Goal: Information Seeking & Learning: Learn about a topic

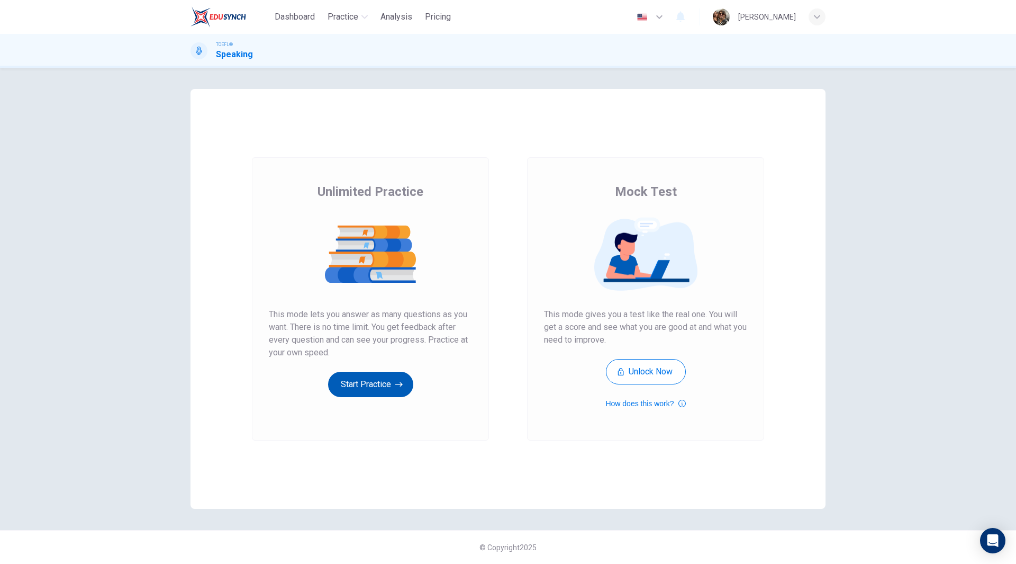
click at [381, 385] on button "Start Practice" at bounding box center [370, 383] width 85 height 25
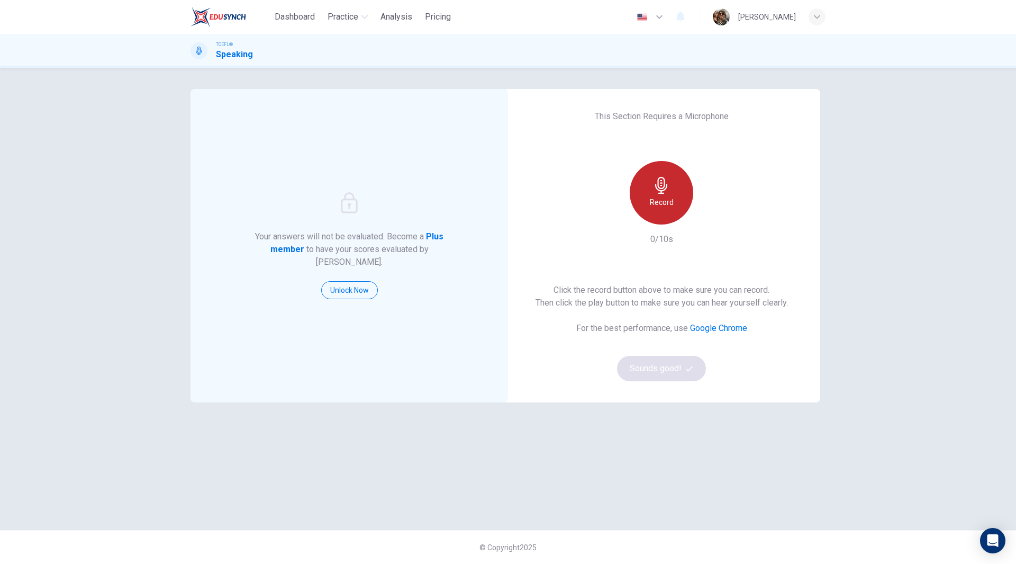
click at [659, 199] on h6 "Record" at bounding box center [662, 202] width 24 height 13
click at [665, 365] on button "Sounds good!" at bounding box center [661, 368] width 89 height 25
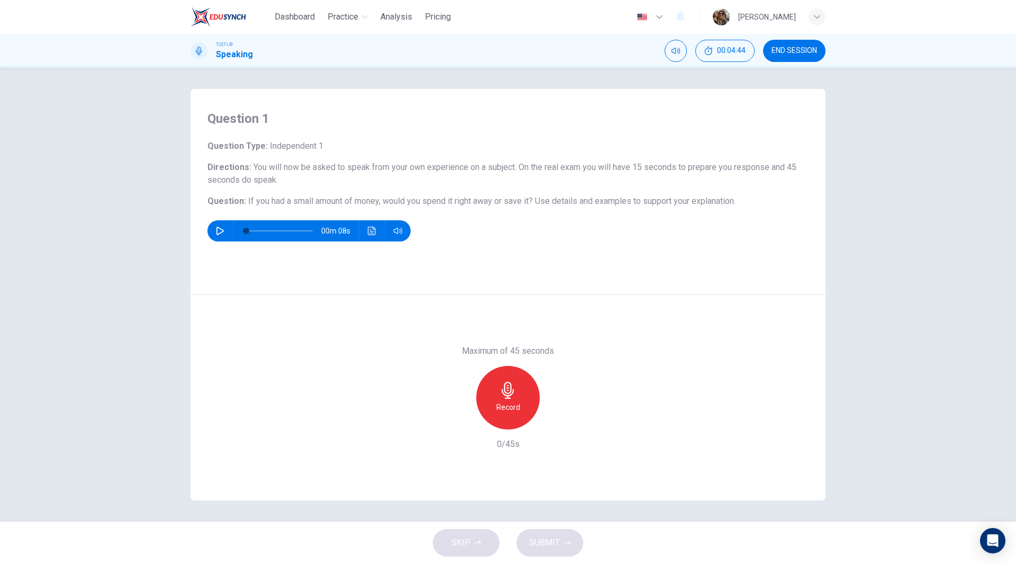
click at [497, 397] on div "Record" at bounding box center [507, 397] width 63 height 63
click at [510, 395] on icon "button" at bounding box center [508, 390] width 12 height 17
click at [559, 539] on button "SUBMIT" at bounding box center [549, 543] width 67 height 28
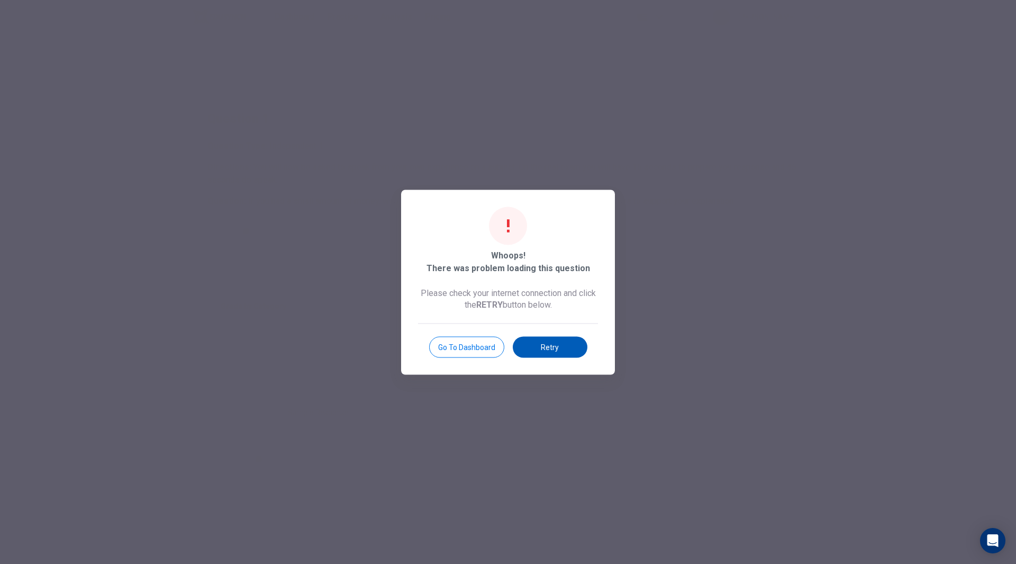
click at [560, 354] on button "Retry" at bounding box center [550, 346] width 75 height 21
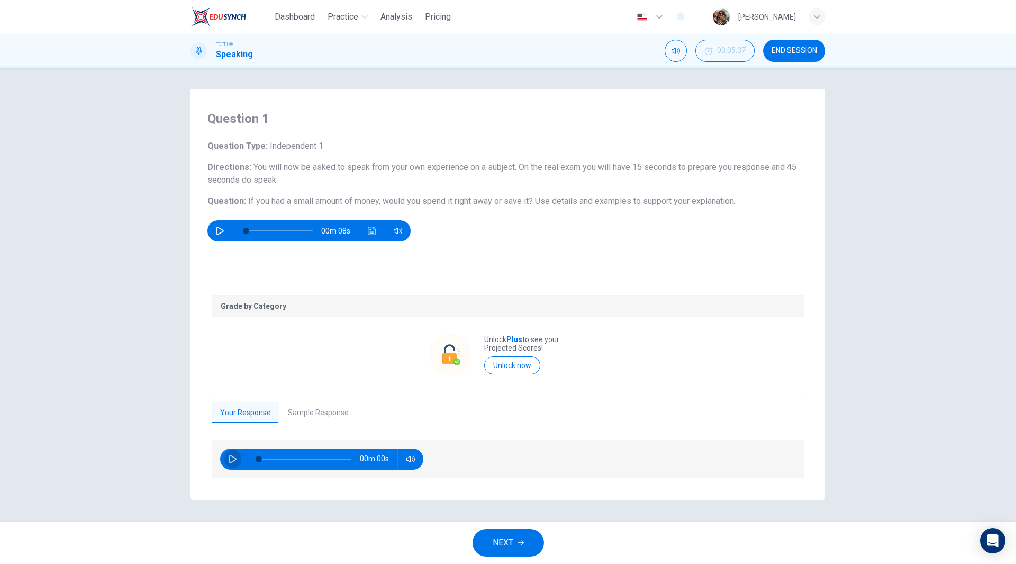
click at [229, 457] on icon "button" at bounding box center [233, 459] width 8 height 8
click at [406, 459] on icon "button" at bounding box center [410, 459] width 8 height 6
click at [230, 455] on icon "button" at bounding box center [233, 459] width 8 height 8
click at [219, 229] on icon "button" at bounding box center [220, 230] width 8 height 8
type input "0"
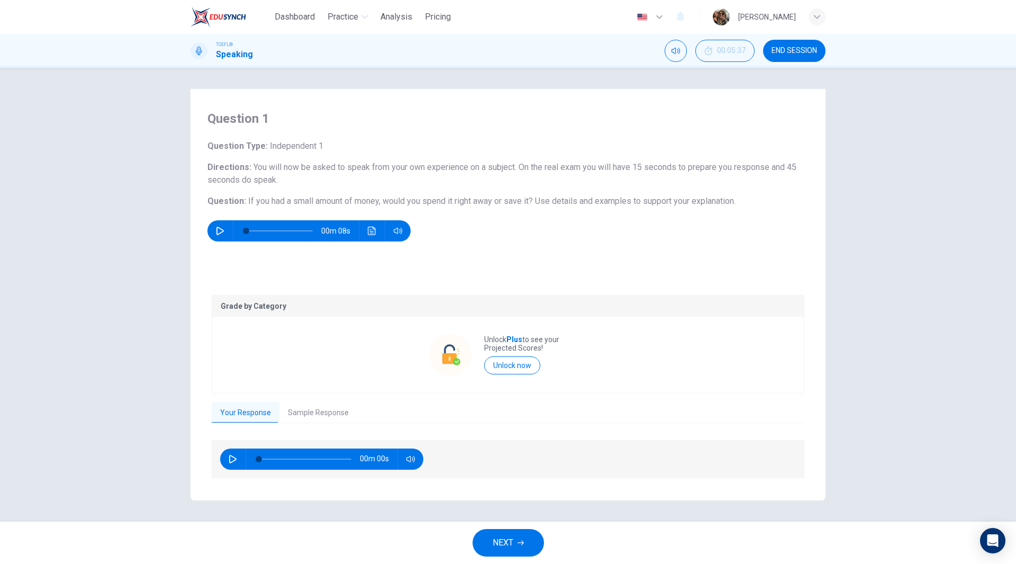
click at [254, 410] on button "Your Response" at bounding box center [246, 413] width 68 height 22
click at [794, 50] on span "END SESSION" at bounding box center [795, 51] width 46 height 8
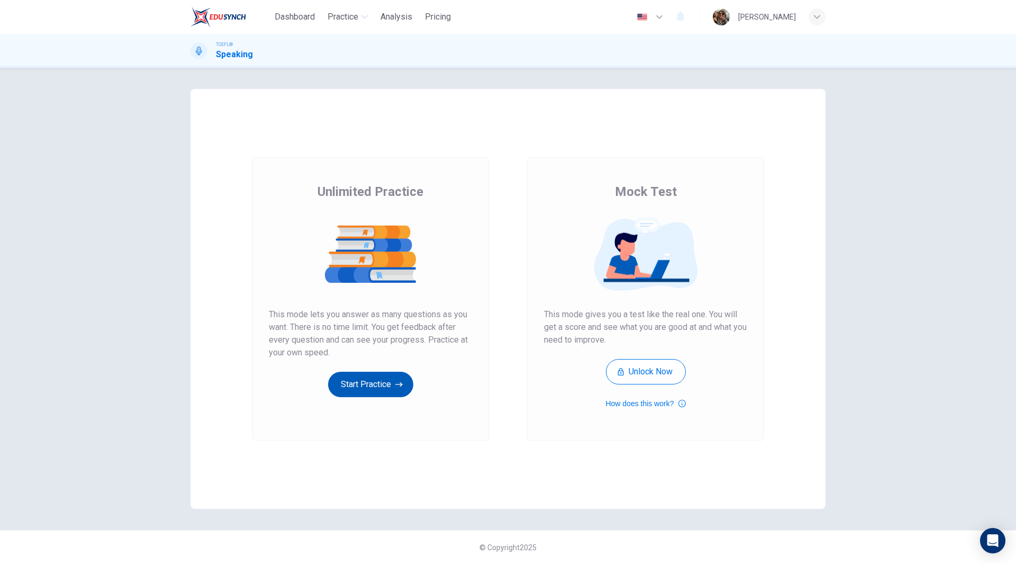
click at [378, 377] on button "Start Practice" at bounding box center [370, 383] width 85 height 25
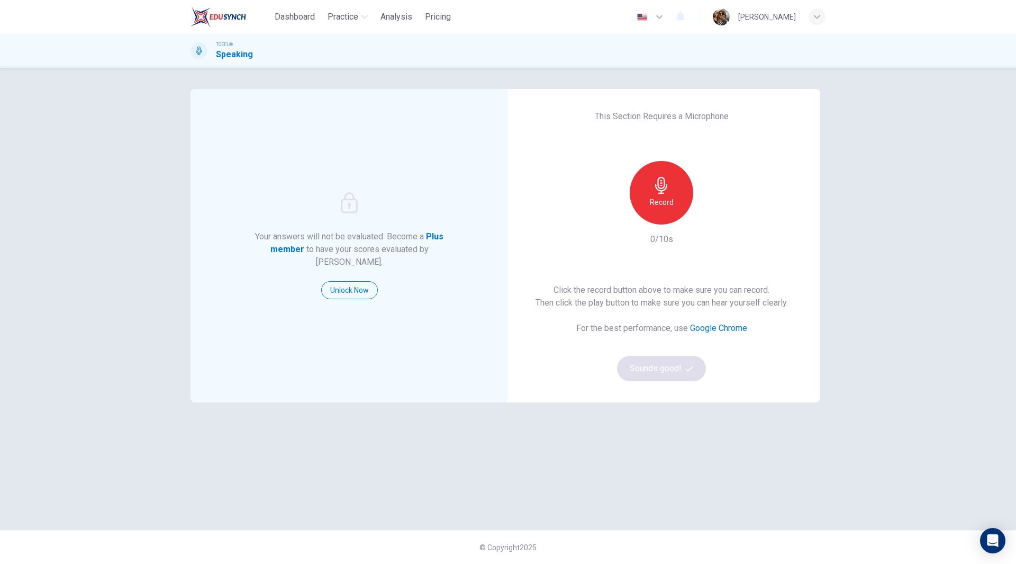
click at [672, 199] on h6 "Record" at bounding box center [662, 202] width 24 height 13
click at [709, 221] on icon "button" at bounding box center [710, 216] width 11 height 11
click at [661, 368] on button "Sounds good!" at bounding box center [661, 368] width 89 height 25
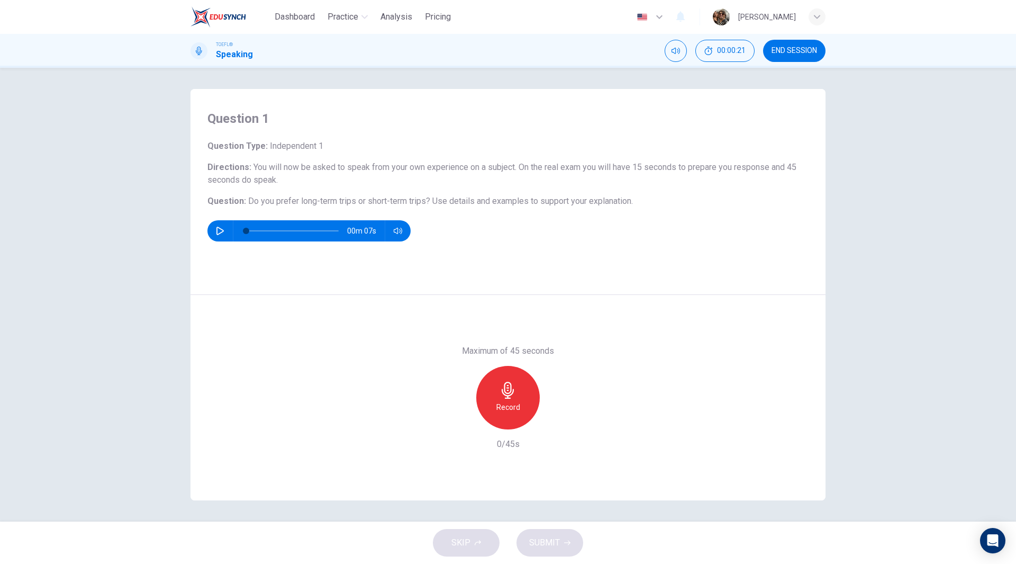
click at [511, 402] on h6 "Record" at bounding box center [508, 407] width 24 height 13
click at [551, 545] on span "SUBMIT" at bounding box center [544, 542] width 31 height 15
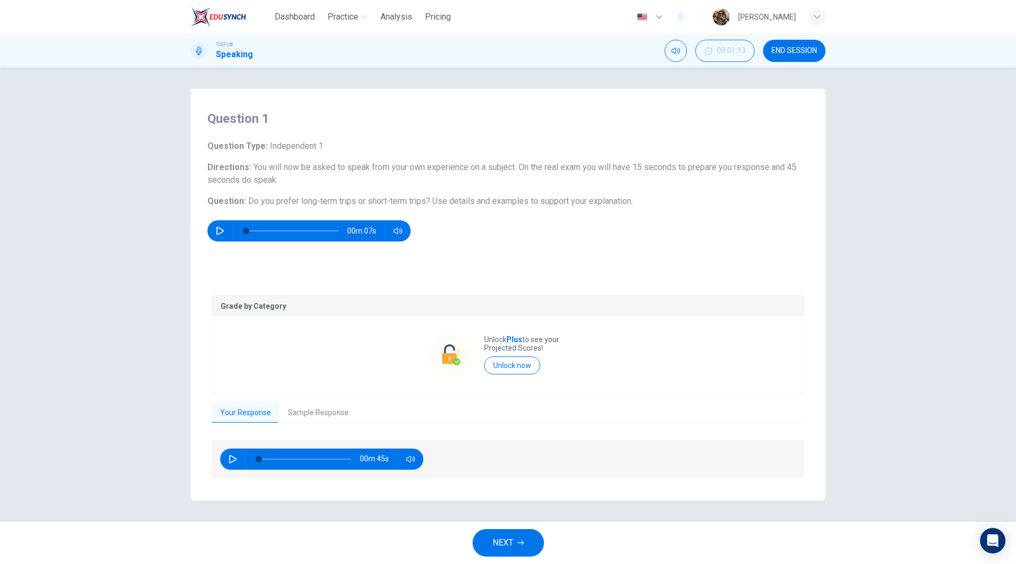
drag, startPoint x: 211, startPoint y: 198, endPoint x: 640, endPoint y: 216, distance: 430.0
click at [570, 224] on div "Question Type : Independent 1 Directions : You will now be asked to speak from …" at bounding box center [507, 191] width 601 height 102
drag, startPoint x: 634, startPoint y: 202, endPoint x: 369, endPoint y: 180, distance: 266.0
click at [372, 180] on div "Question Type : Independent 1 Directions : You will now be asked to speak from …" at bounding box center [507, 191] width 601 height 102
drag, startPoint x: 208, startPoint y: 198, endPoint x: 605, endPoint y: 241, distance: 398.6
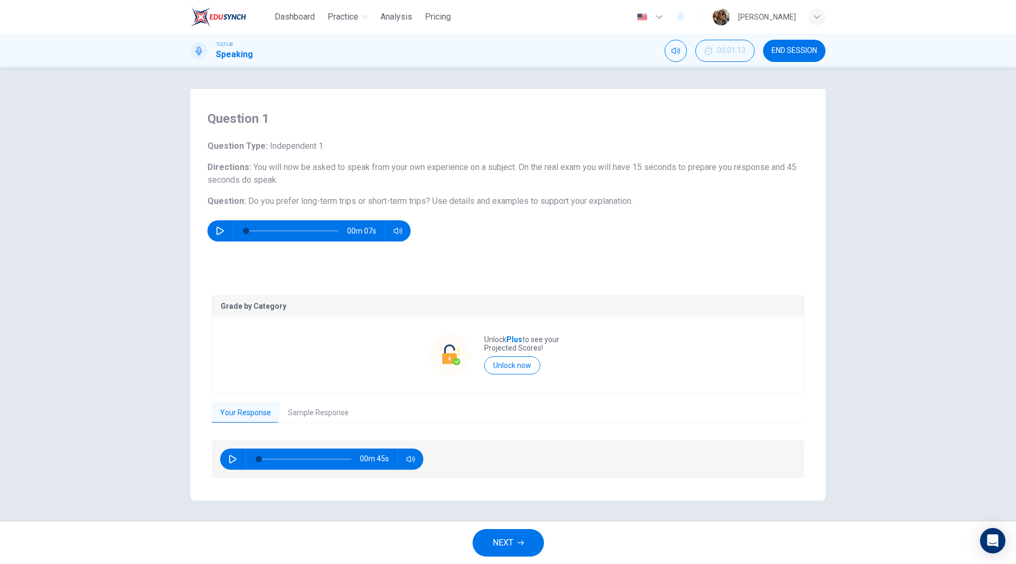
click at [605, 240] on div "Question 1 Question Type : Independent 1 Directions : You will now be asked to …" at bounding box center [507, 181] width 635 height 185
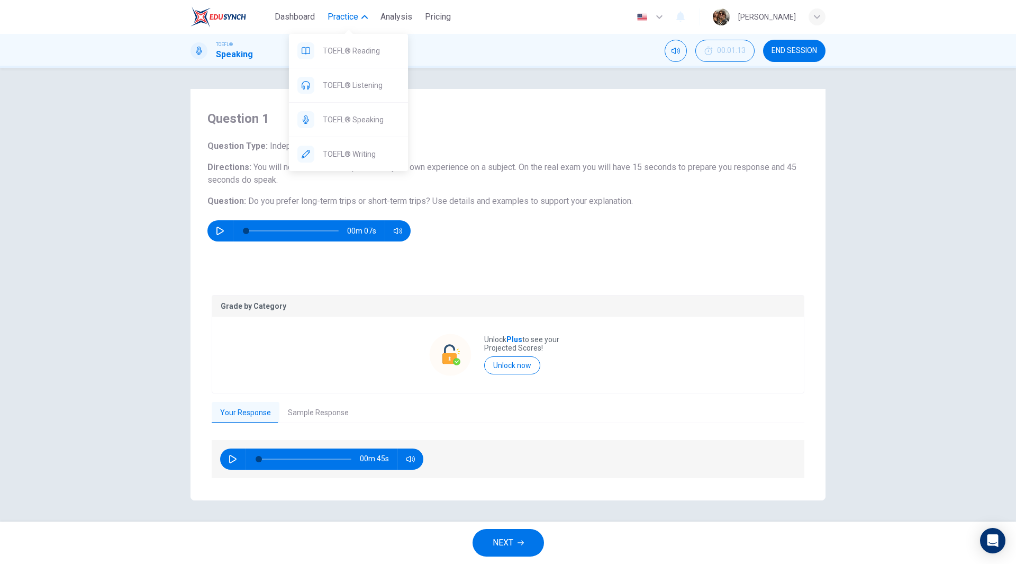
click at [350, 15] on span "Practice" at bounding box center [343, 17] width 31 height 13
click at [350, 16] on span "Practice" at bounding box center [343, 17] width 31 height 13
click at [362, 82] on span "TOEFL® Listening" at bounding box center [361, 85] width 77 height 13
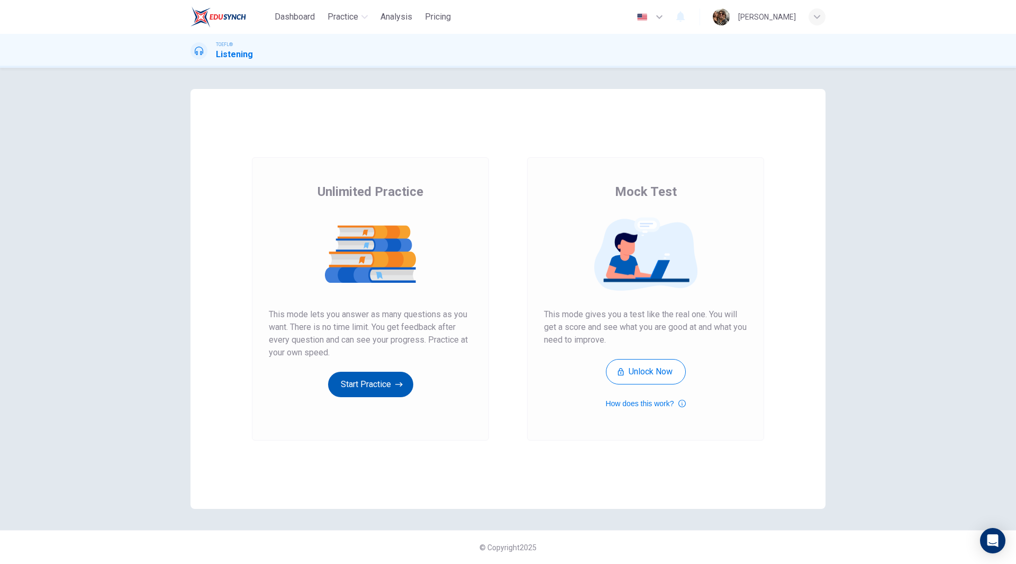
click at [375, 385] on button "Start Practice" at bounding box center [370, 383] width 85 height 25
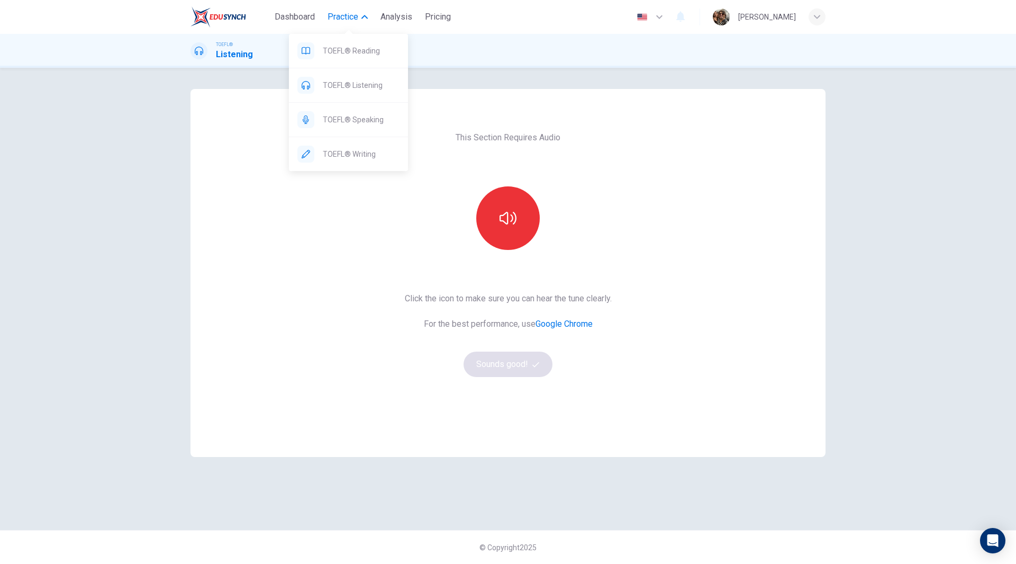
click at [350, 14] on span "Practice" at bounding box center [343, 17] width 31 height 13
click at [335, 83] on span "TOEFL® Listening" at bounding box center [361, 85] width 77 height 13
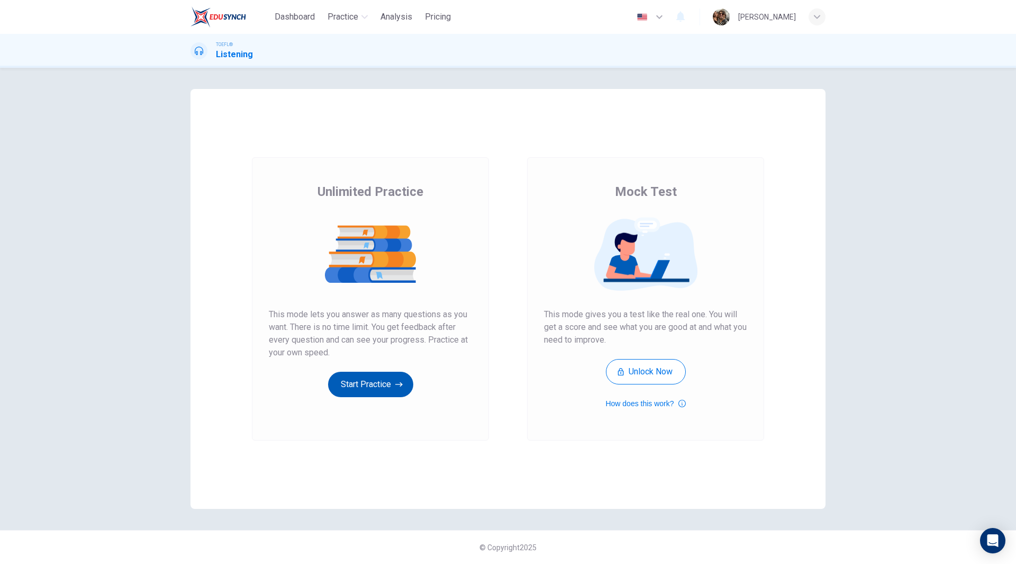
click at [366, 388] on button "Start Practice" at bounding box center [370, 383] width 85 height 25
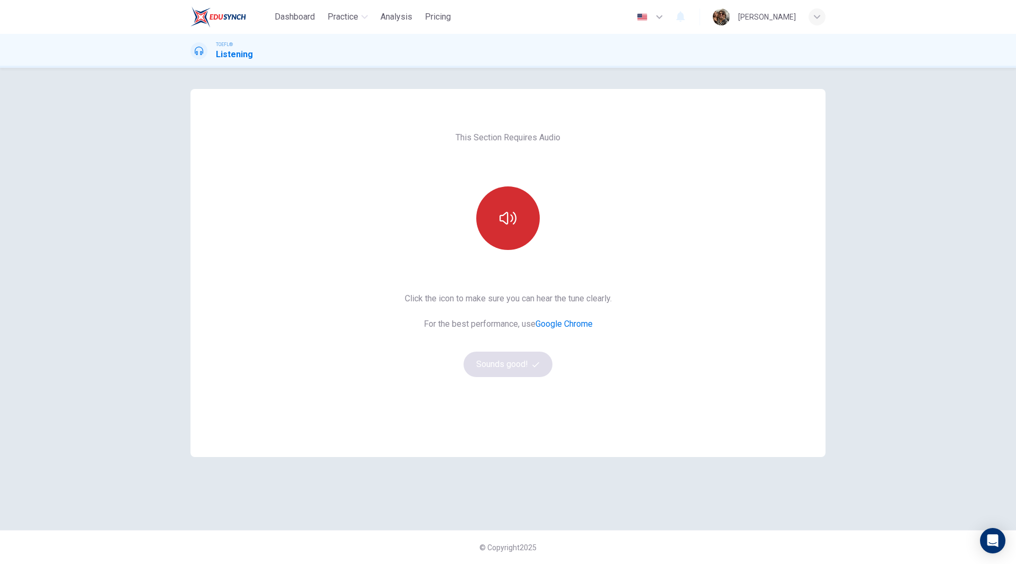
click at [513, 218] on icon "button" at bounding box center [508, 218] width 17 height 13
click at [502, 361] on button "Sounds good!" at bounding box center [508, 363] width 89 height 25
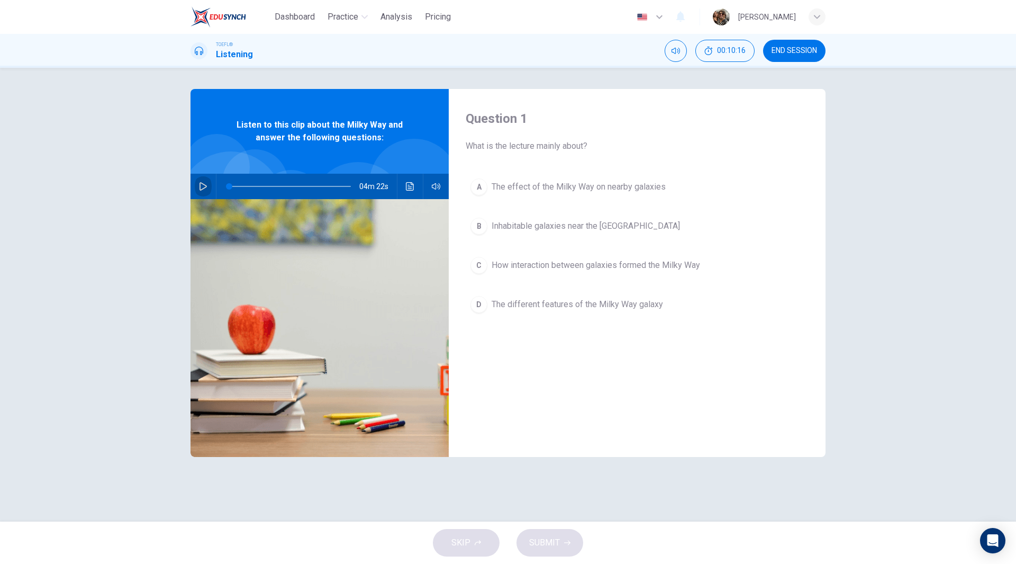
click at [200, 188] on icon "button" at bounding box center [202, 186] width 7 height 8
click at [731, 20] on div "[PERSON_NAME]" at bounding box center [769, 16] width 113 height 17
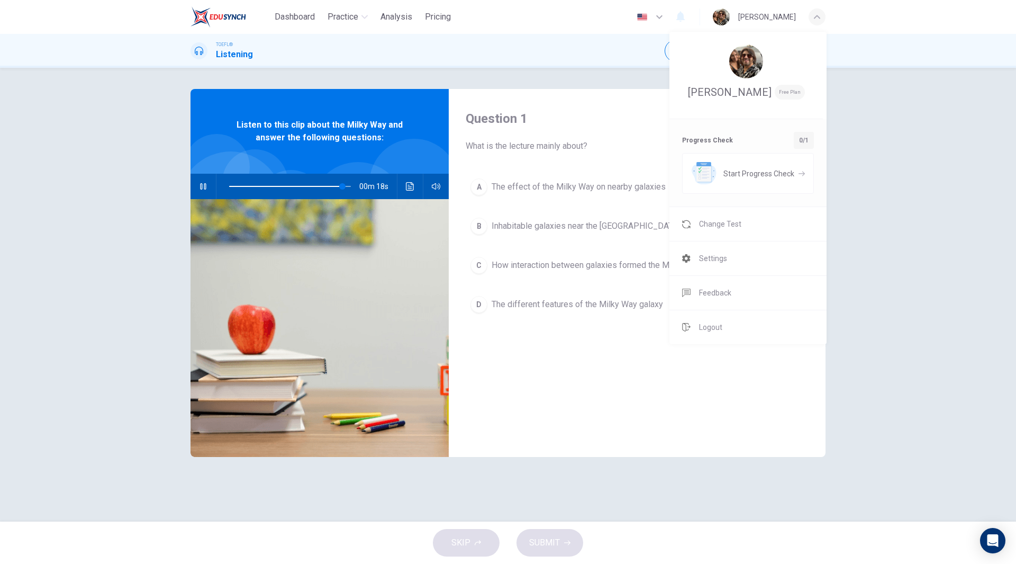
click at [566, 365] on div at bounding box center [508, 282] width 1016 height 564
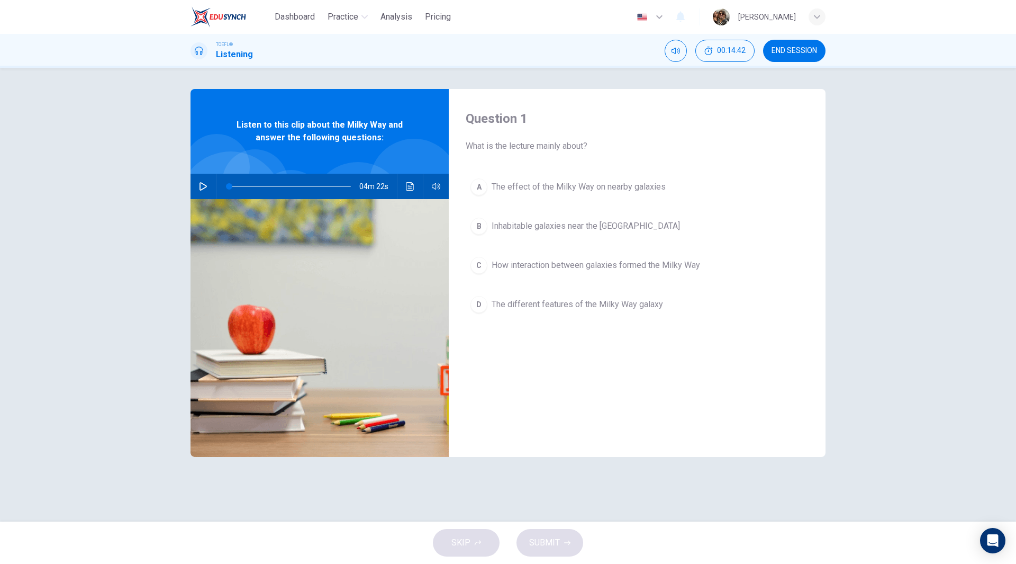
click at [199, 182] on icon "button" at bounding box center [203, 186] width 8 height 8
click at [408, 186] on icon "Click to see the audio transcription" at bounding box center [410, 186] width 8 height 8
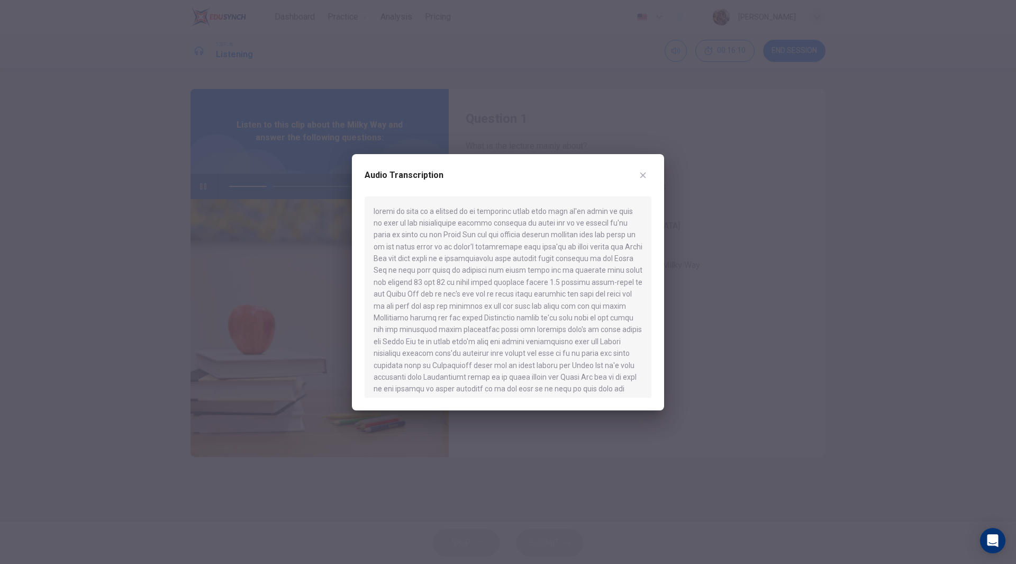
click at [323, 124] on div at bounding box center [508, 282] width 1016 height 564
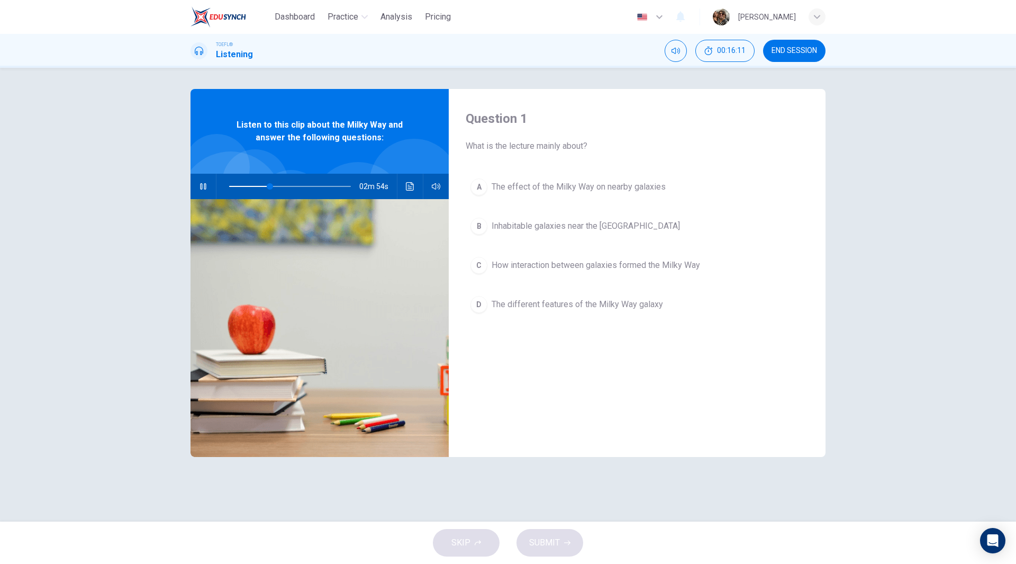
click at [239, 186] on span at bounding box center [249, 186] width 41 height 1
drag, startPoint x: 239, startPoint y: 185, endPoint x: 232, endPoint y: 187, distance: 7.7
click at [232, 187] on span at bounding box center [232, 186] width 6 height 6
click at [413, 189] on icon "Click to see the audio transcription" at bounding box center [410, 186] width 8 height 8
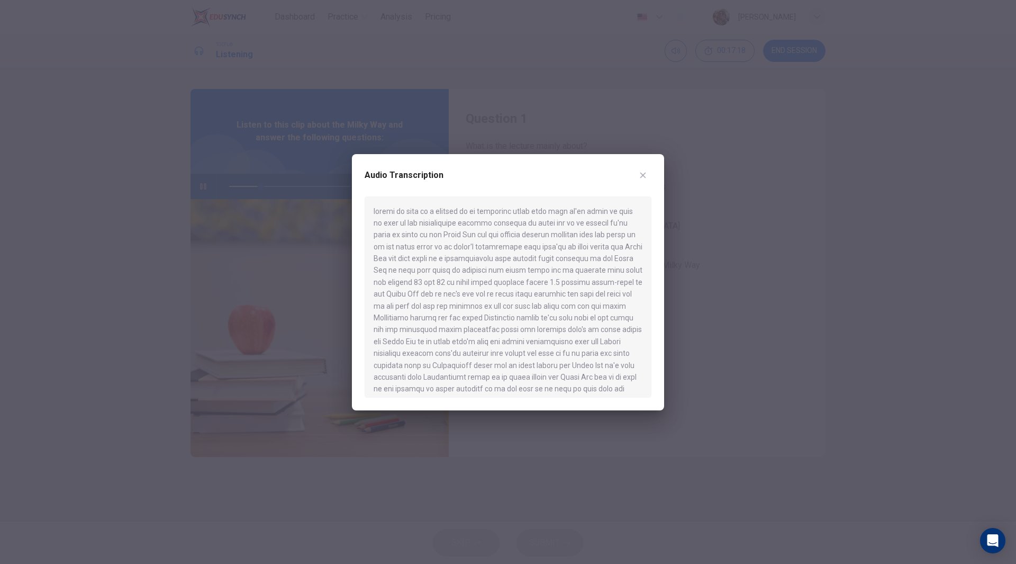
click at [587, 350] on div at bounding box center [508, 296] width 287 height 201
click at [581, 306] on div at bounding box center [508, 296] width 287 height 201
click at [643, 174] on icon "button" at bounding box center [643, 175] width 8 height 8
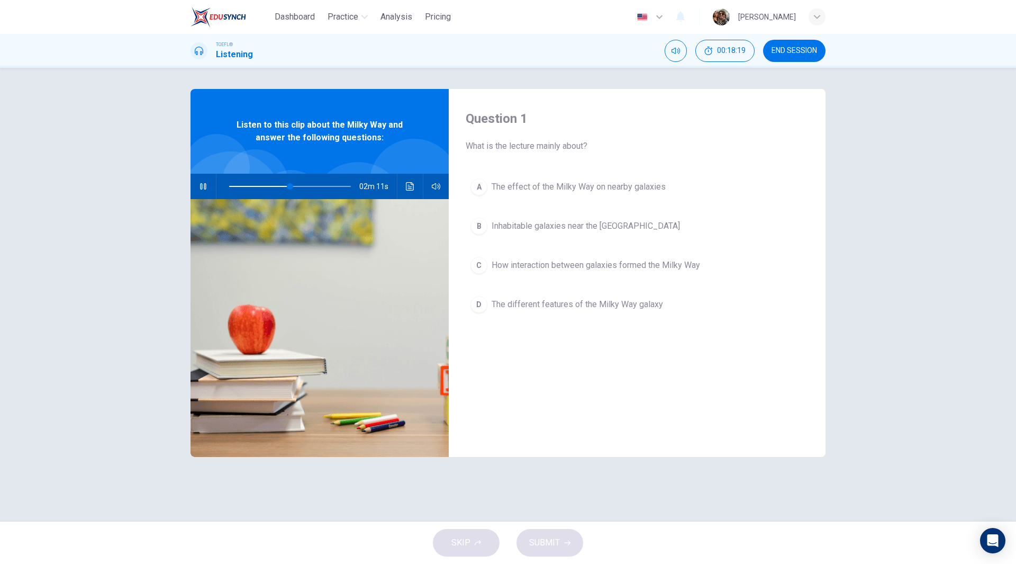
click at [247, 186] on span at bounding box center [259, 186] width 61 height 1
click at [412, 189] on icon "Click to see the audio transcription" at bounding box center [410, 186] width 8 height 8
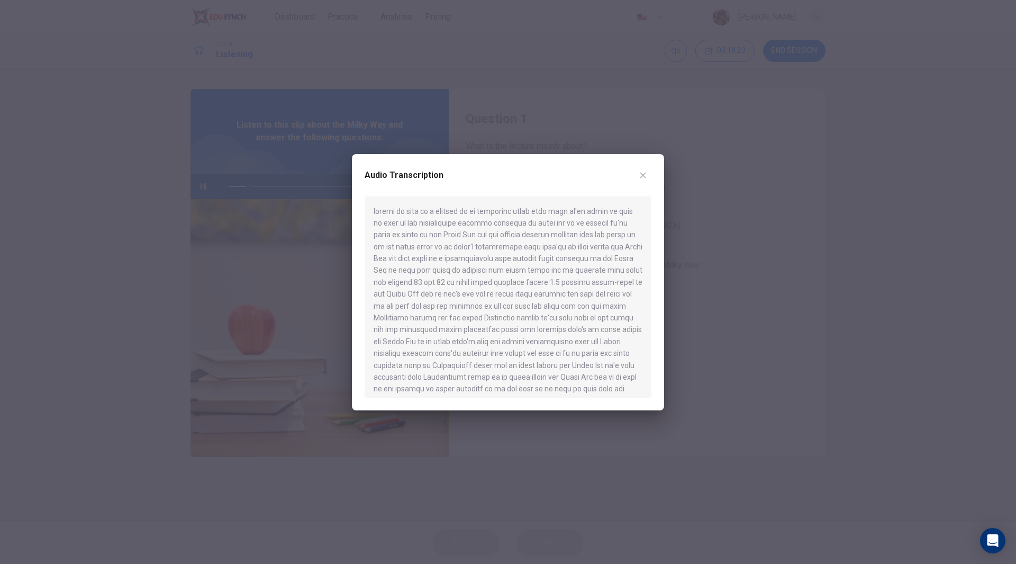
click at [534, 262] on div at bounding box center [508, 296] width 287 height 201
click at [504, 331] on div at bounding box center [508, 296] width 287 height 201
click at [268, 178] on div at bounding box center [508, 282] width 1016 height 564
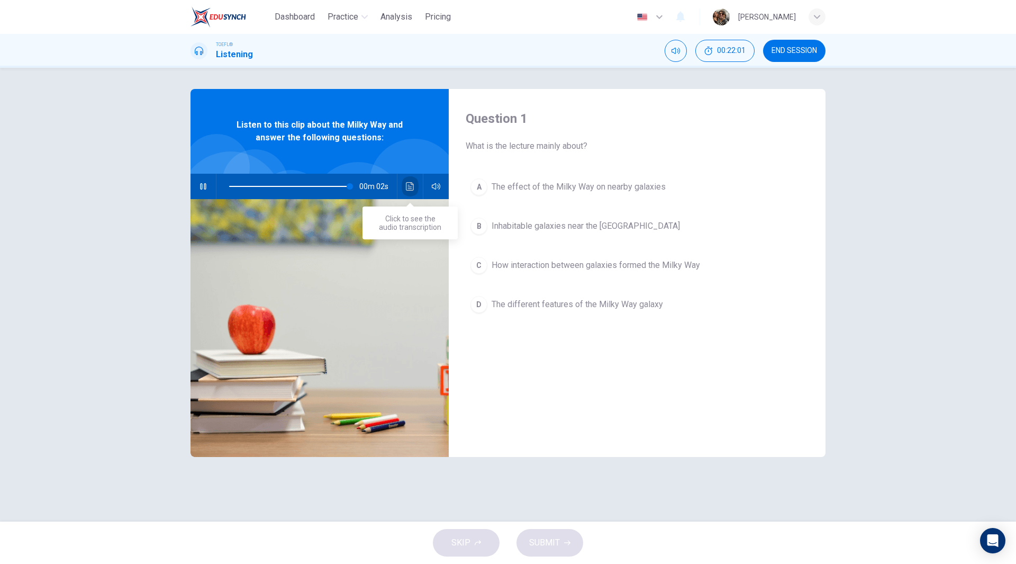
click at [411, 184] on icon "Click to see the audio transcription" at bounding box center [410, 186] width 8 height 8
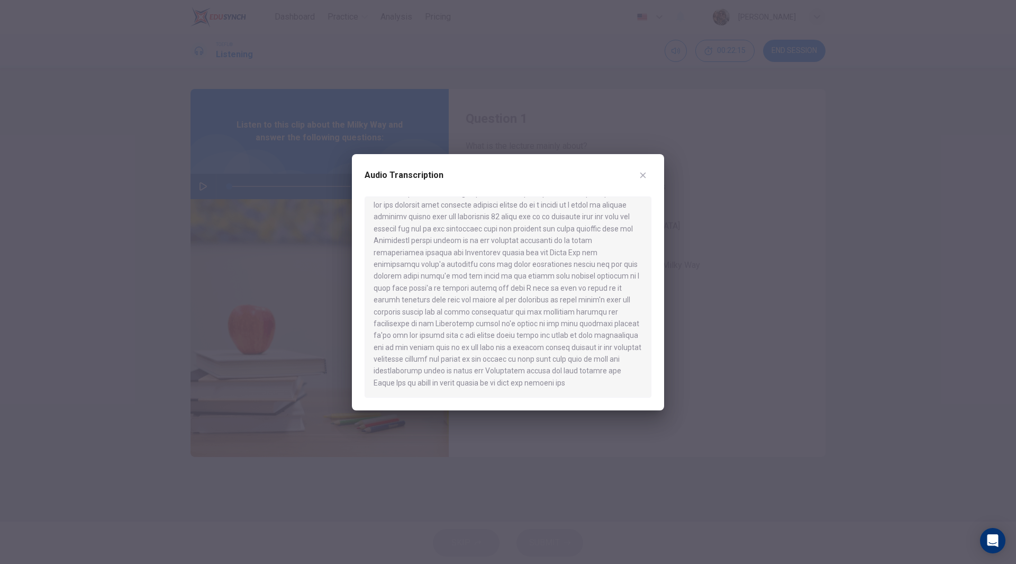
click at [246, 208] on div at bounding box center [508, 282] width 1016 height 564
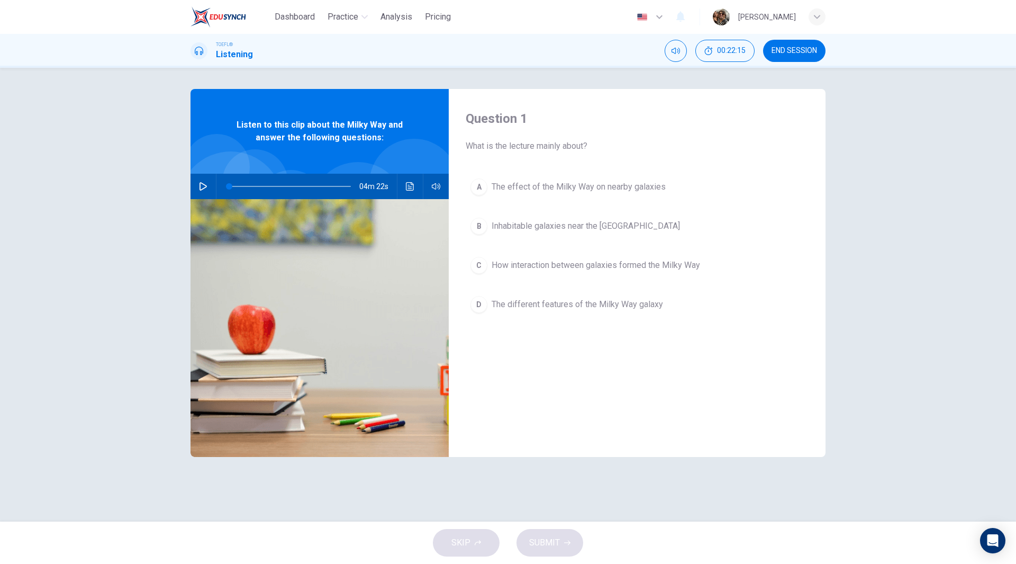
click at [200, 186] on icon "button" at bounding box center [202, 186] width 7 height 8
click at [408, 192] on button "Click to see the audio transcription" at bounding box center [410, 186] width 17 height 25
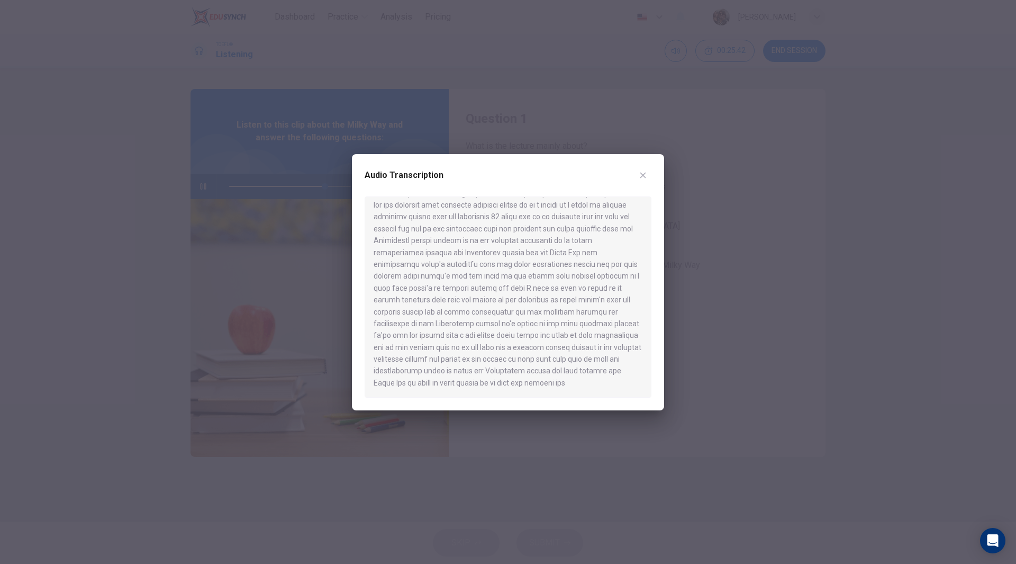
click at [84, 254] on div at bounding box center [508, 282] width 1016 height 564
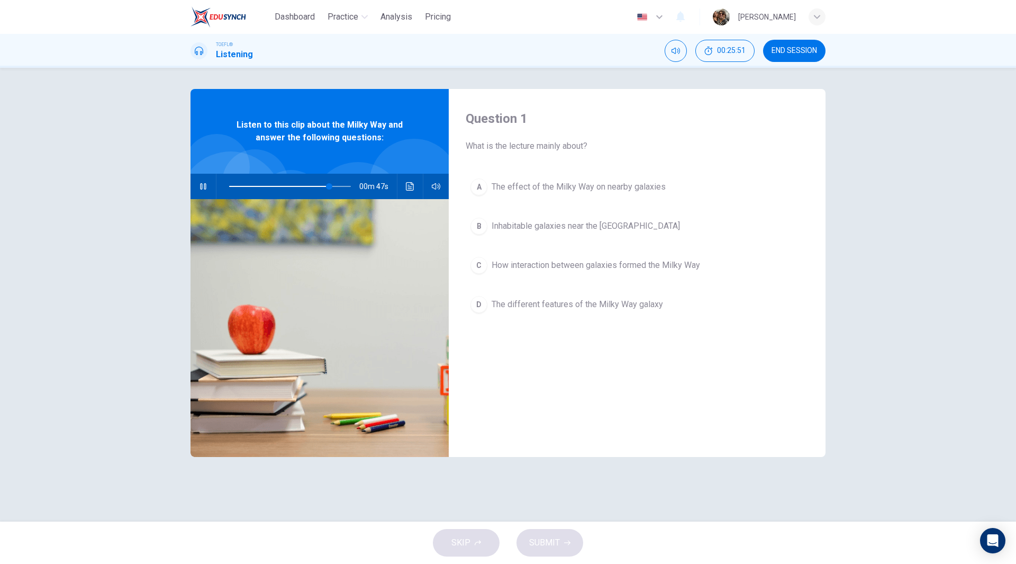
click at [412, 184] on icon "Click to see the audio transcription" at bounding box center [410, 186] width 8 height 8
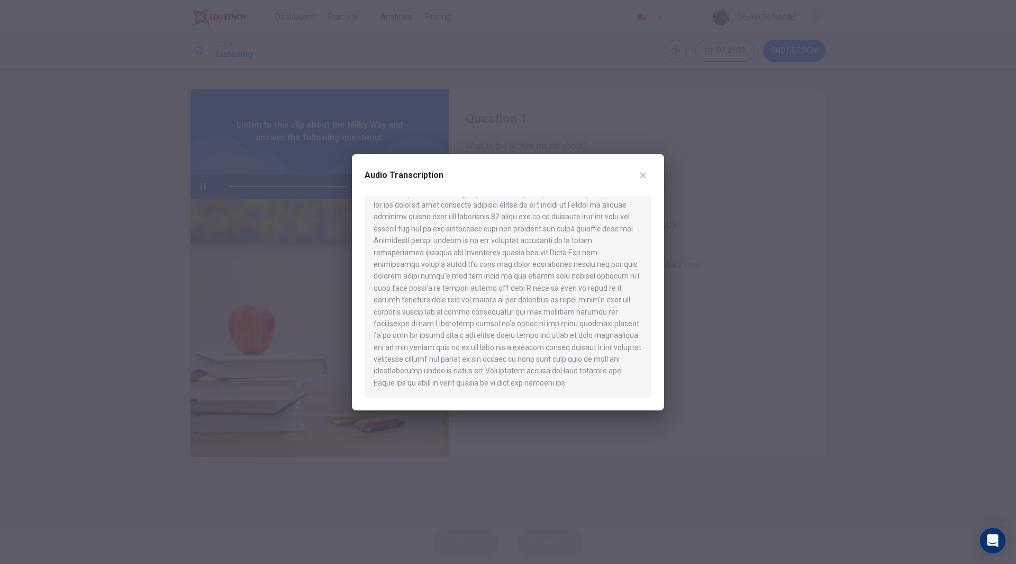
type input "0"
click at [643, 174] on icon "button" at bounding box center [643, 175] width 8 height 8
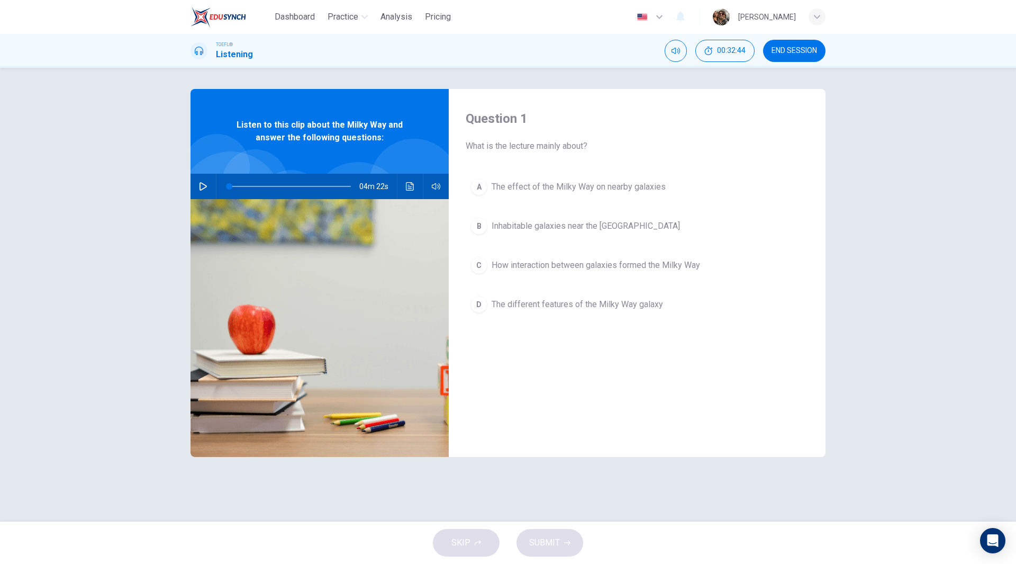
click at [531, 182] on span "The effect of the Milky Way on nearby galaxies" at bounding box center [579, 186] width 174 height 13
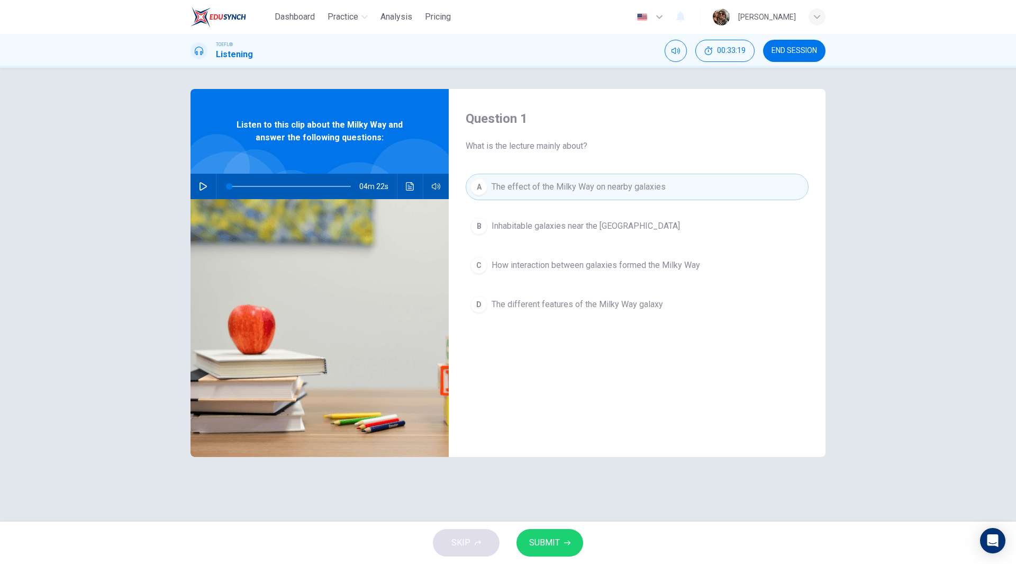
click at [588, 266] on span "How interaction between galaxies formed the Milky Way" at bounding box center [596, 265] width 208 height 13
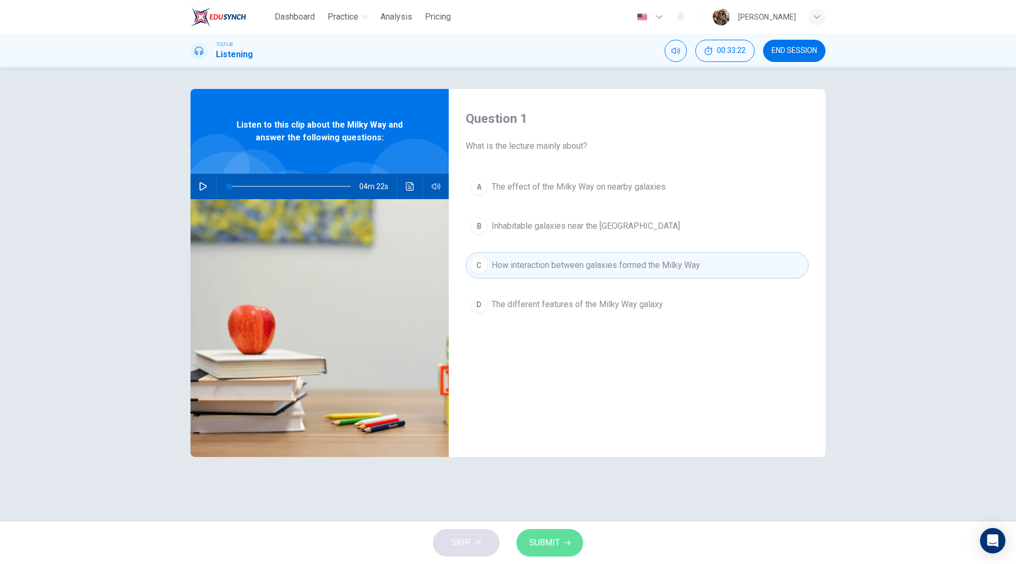
click at [544, 542] on span "SUBMIT" at bounding box center [544, 542] width 31 height 15
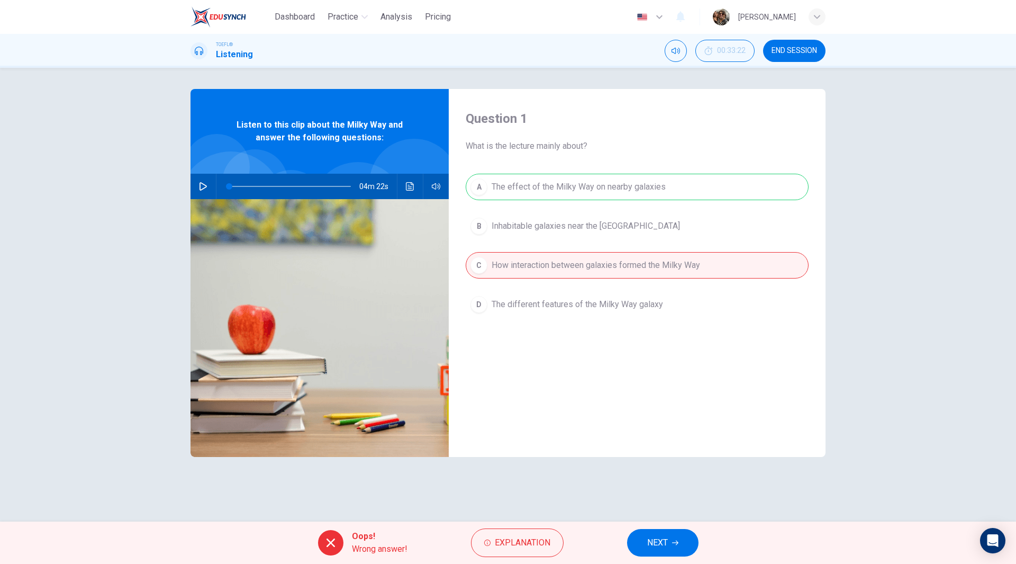
click at [664, 543] on span "NEXT" at bounding box center [657, 542] width 21 height 15
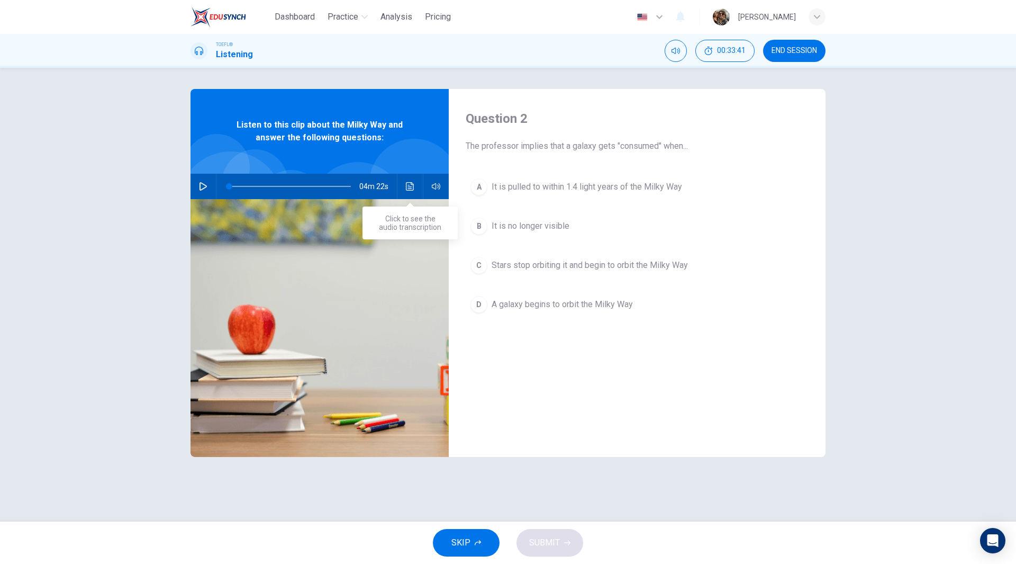
click at [409, 183] on icon "Click to see the audio transcription" at bounding box center [410, 186] width 8 height 8
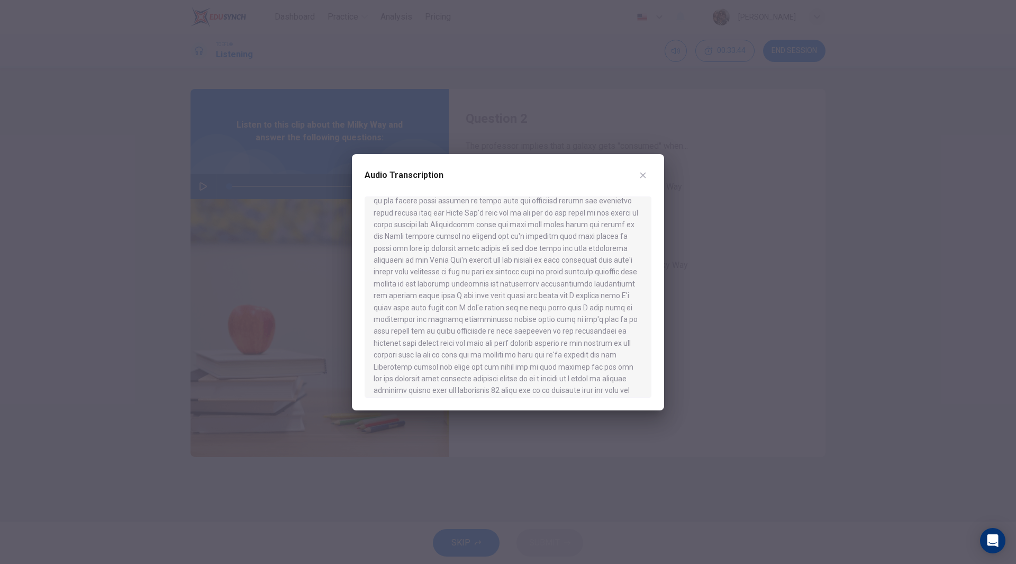
scroll to position [0, 0]
click at [827, 272] on div at bounding box center [508, 282] width 1016 height 564
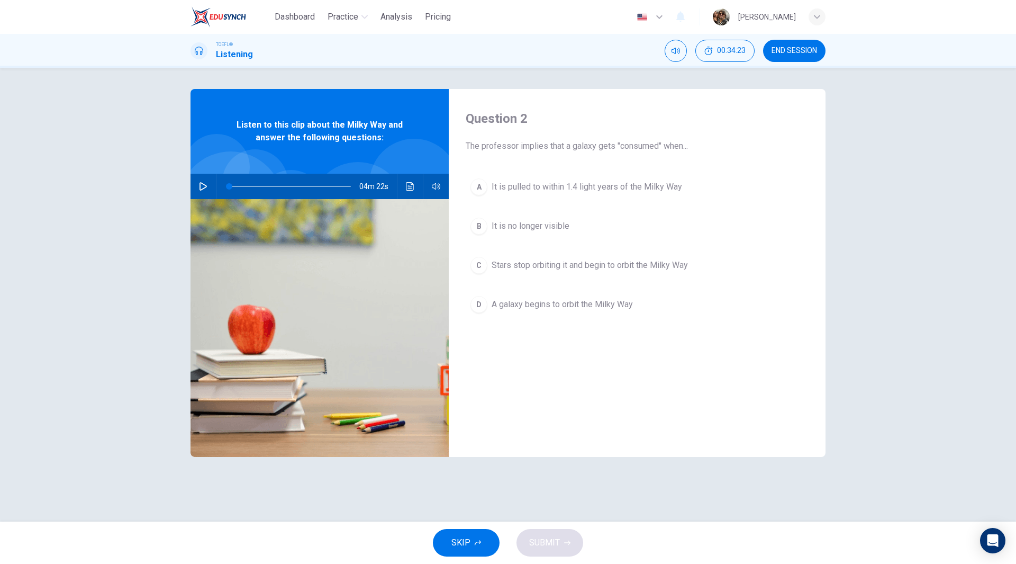
click at [602, 305] on span "A galaxy begins to orbit the Milky Way" at bounding box center [562, 304] width 141 height 13
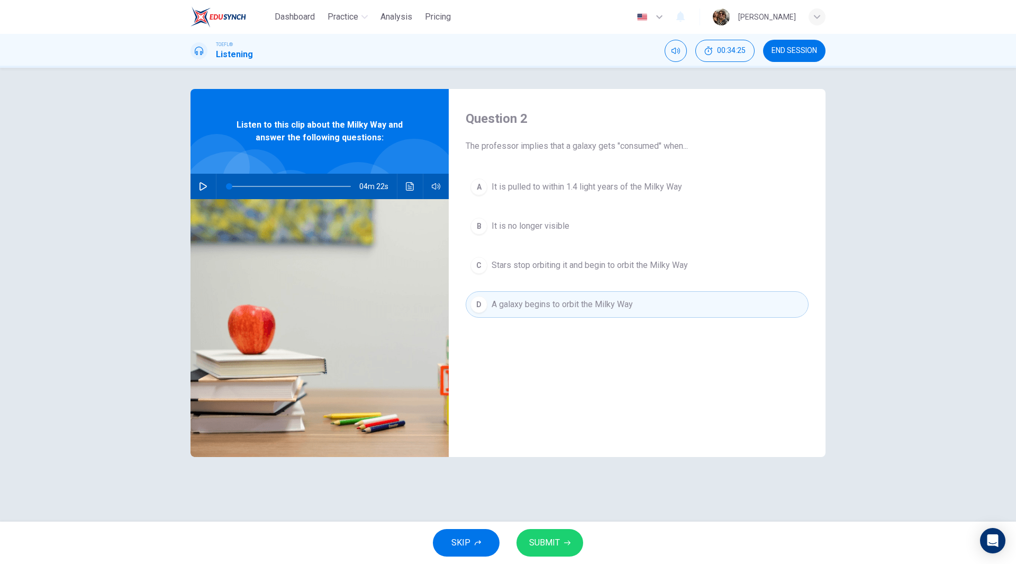
click at [544, 533] on button "SUBMIT" at bounding box center [549, 543] width 67 height 28
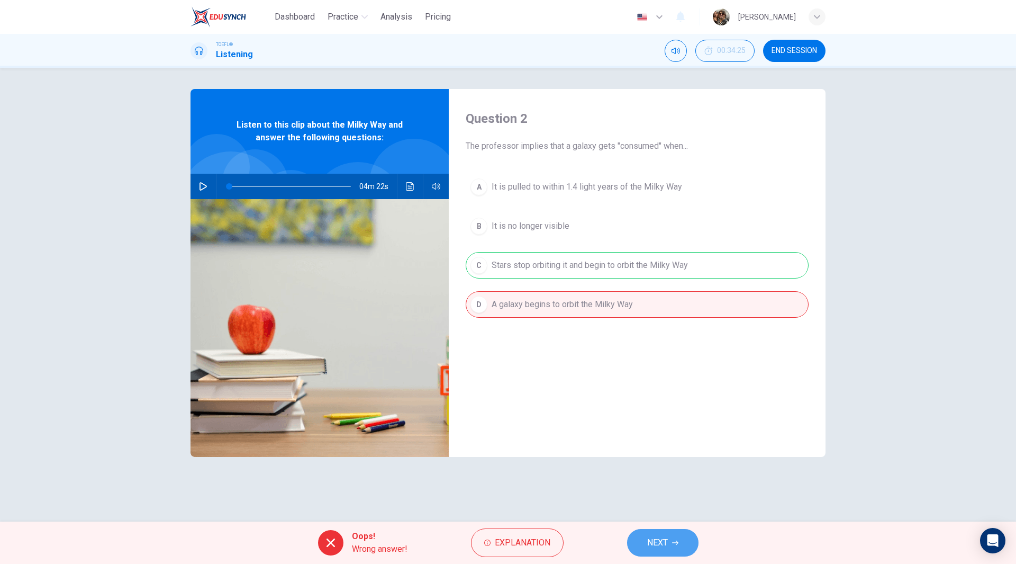
click at [672, 549] on button "NEXT" at bounding box center [662, 543] width 71 height 28
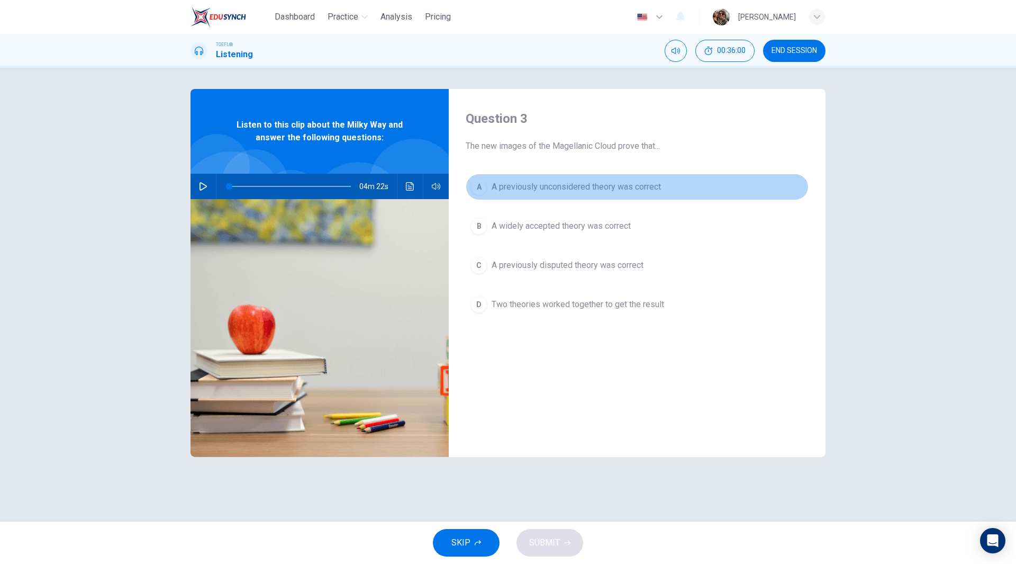
click at [605, 183] on span "A previously unconsidered theory was correct" at bounding box center [576, 186] width 169 height 13
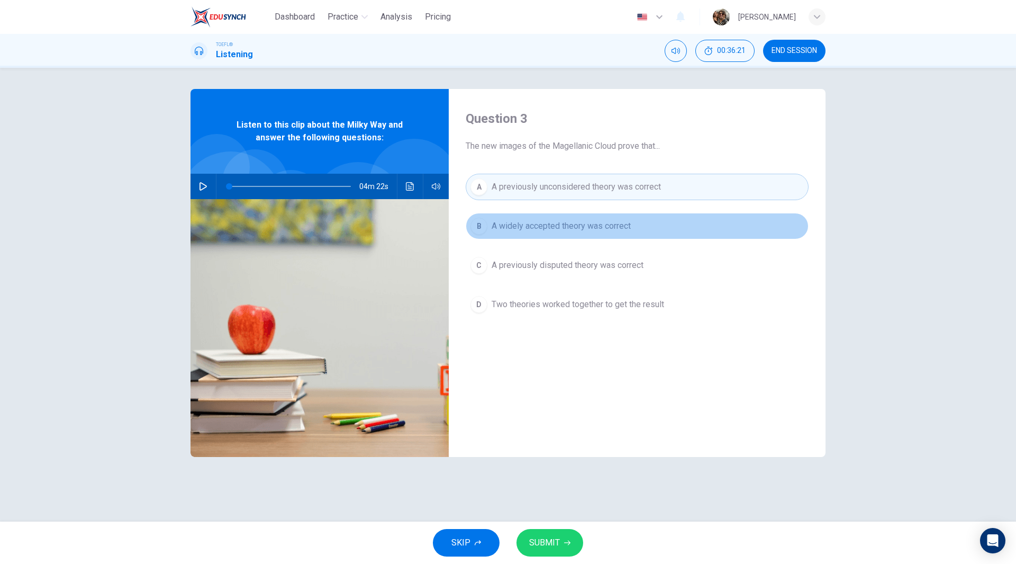
click at [564, 228] on span "A widely accepted theory was correct" at bounding box center [561, 226] width 139 height 13
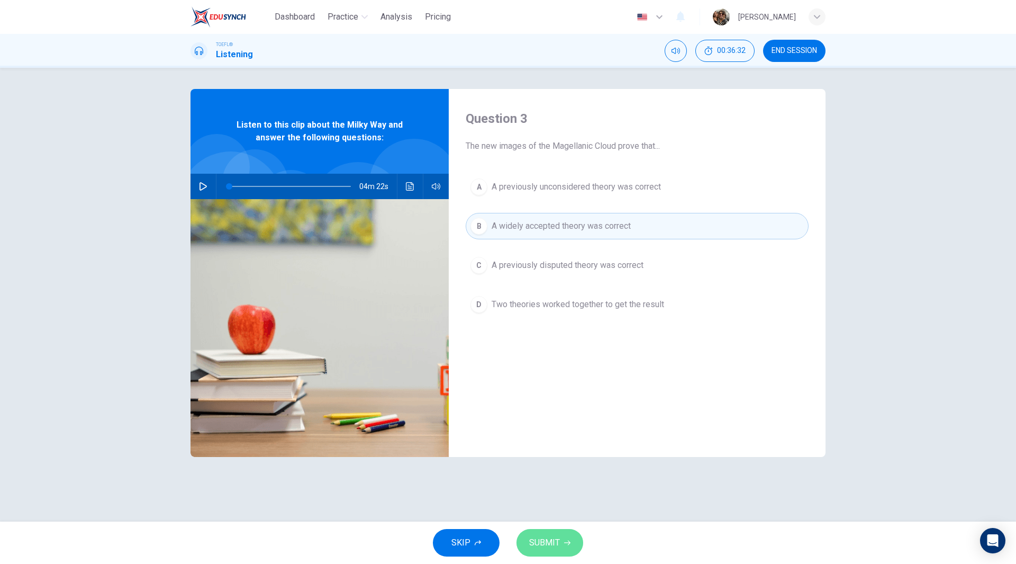
click at [549, 545] on span "SUBMIT" at bounding box center [544, 542] width 31 height 15
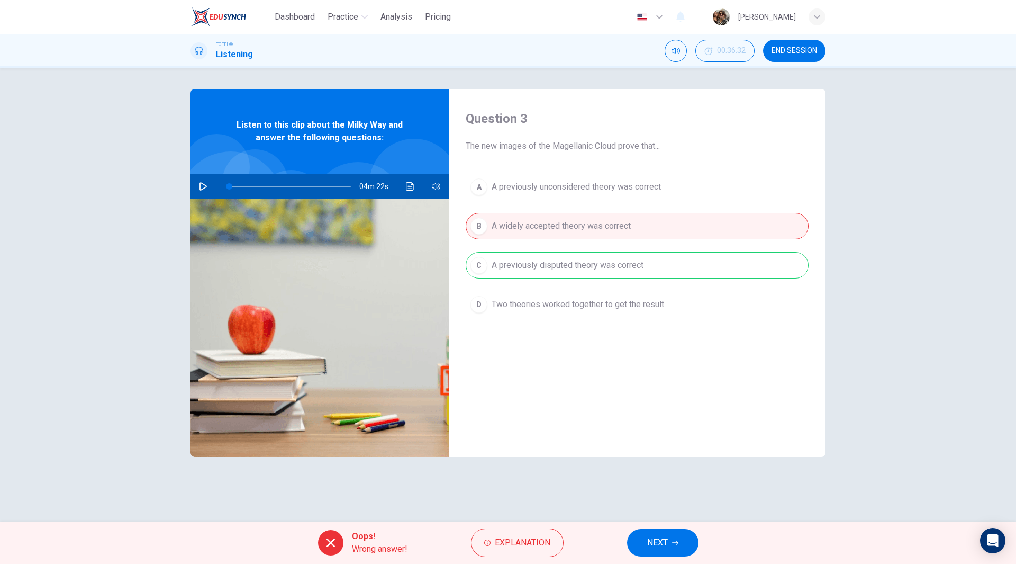
click at [664, 542] on span "NEXT" at bounding box center [657, 542] width 21 height 15
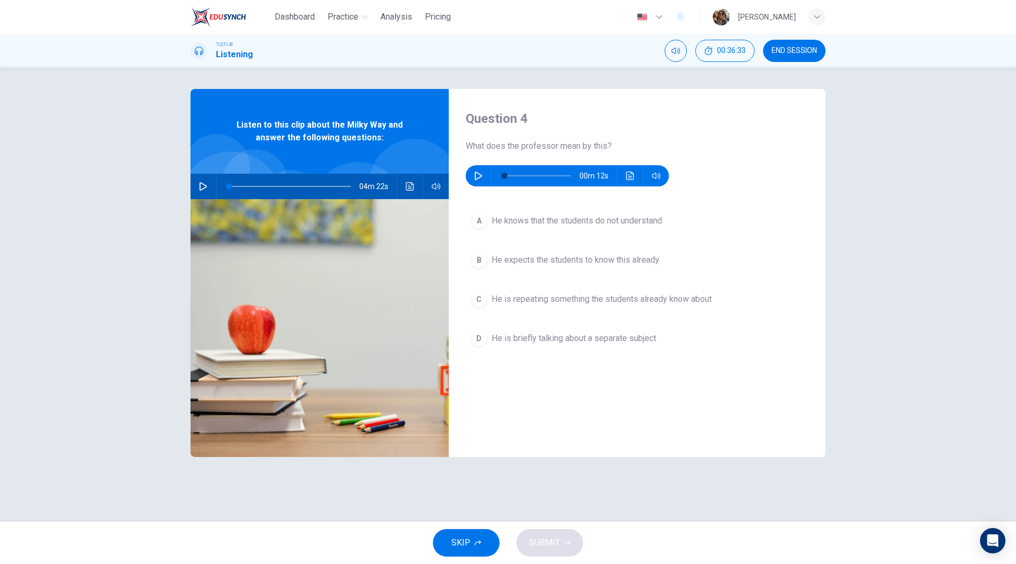
click at [477, 177] on icon "button" at bounding box center [478, 175] width 8 height 8
type input "0"
click at [633, 178] on icon "Click to see the audio transcription" at bounding box center [630, 175] width 8 height 8
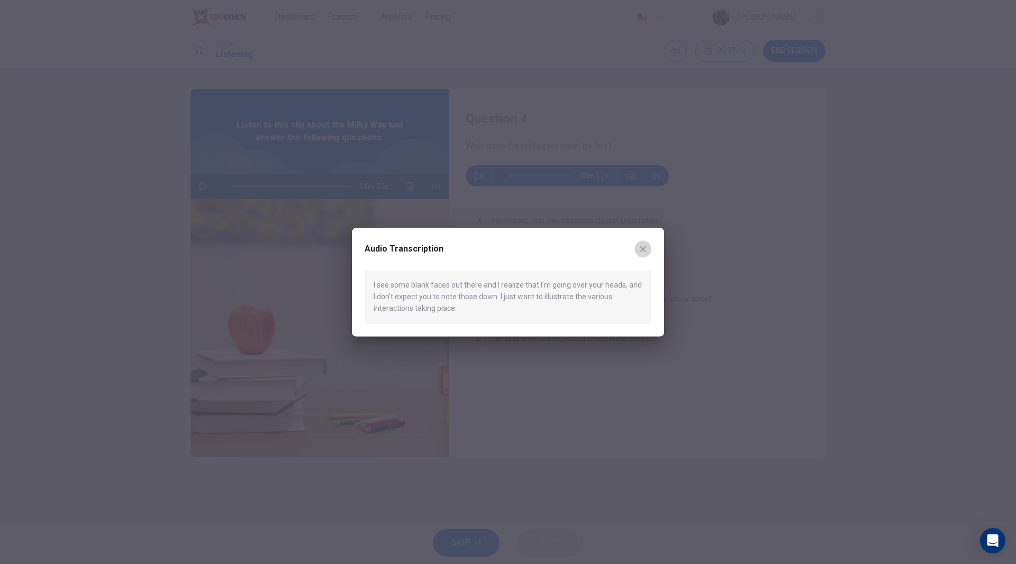
click at [644, 250] on icon "button" at bounding box center [643, 249] width 6 height 6
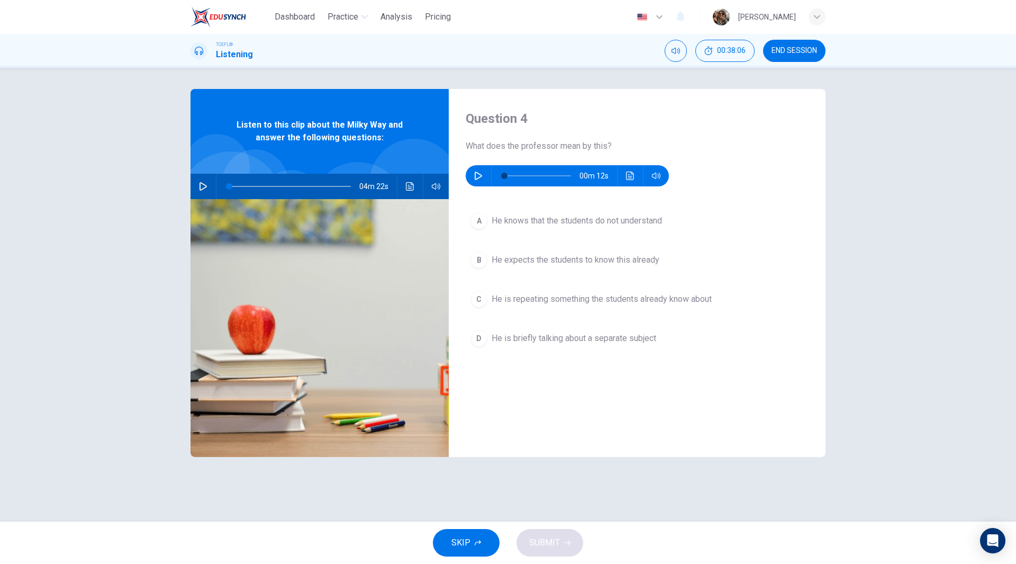
click at [630, 173] on icon "Click to see the audio transcription" at bounding box center [630, 175] width 8 height 8
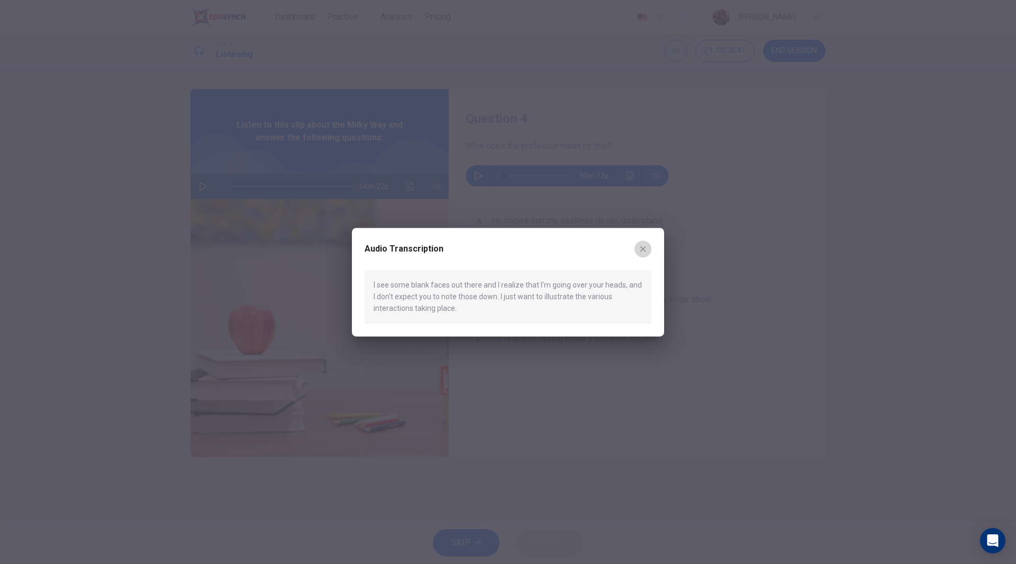
click at [647, 248] on button "button" at bounding box center [642, 248] width 17 height 17
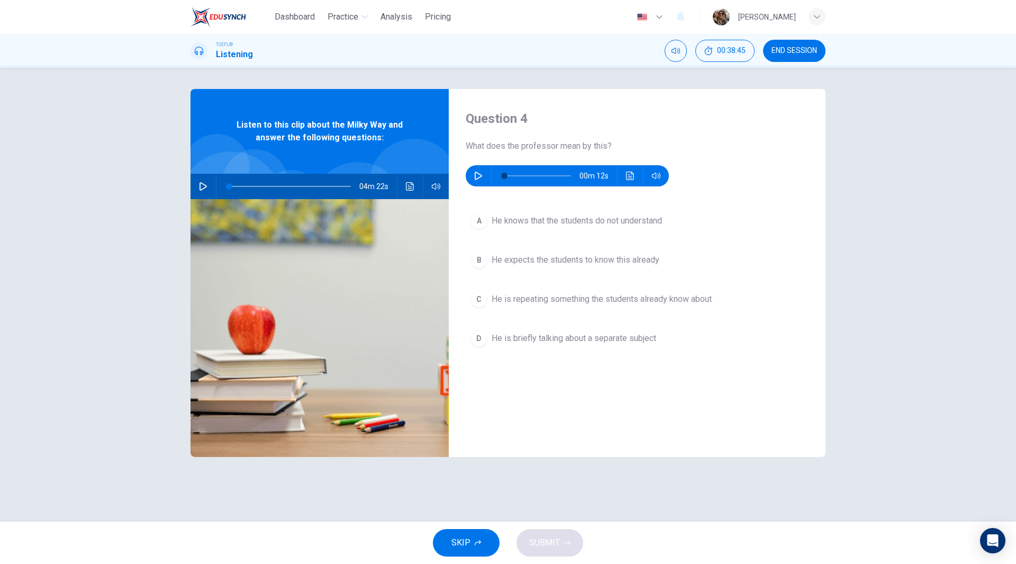
click at [625, 226] on span "He knows that the students do not understand" at bounding box center [577, 220] width 170 height 13
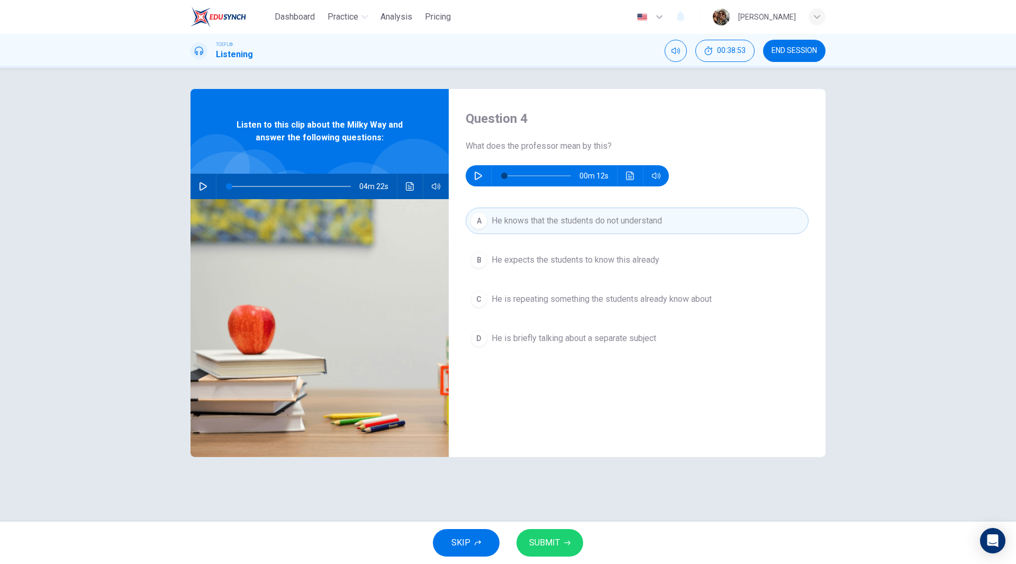
click at [550, 542] on span "SUBMIT" at bounding box center [544, 542] width 31 height 15
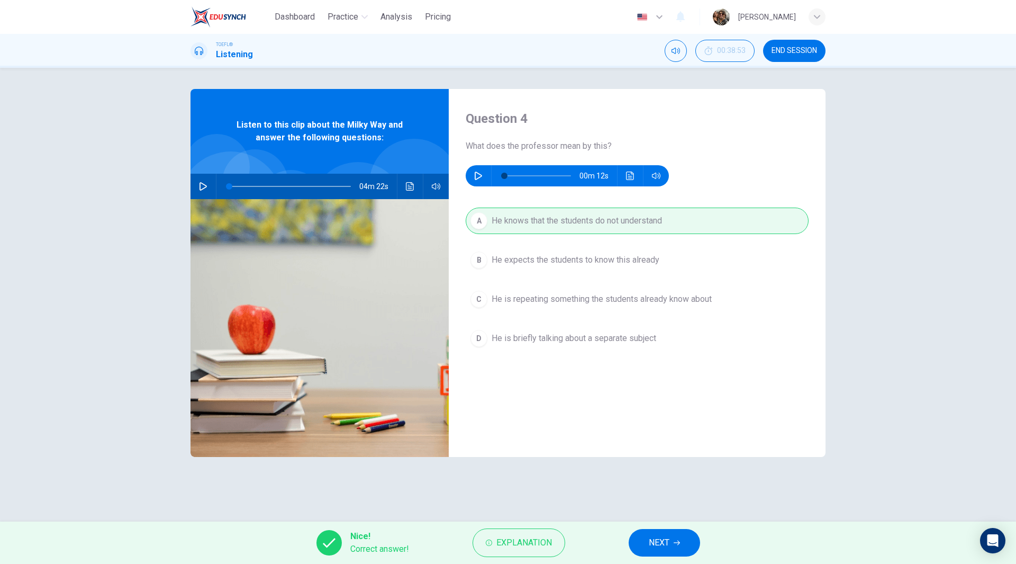
click at [664, 548] on span "NEXT" at bounding box center [659, 542] width 21 height 15
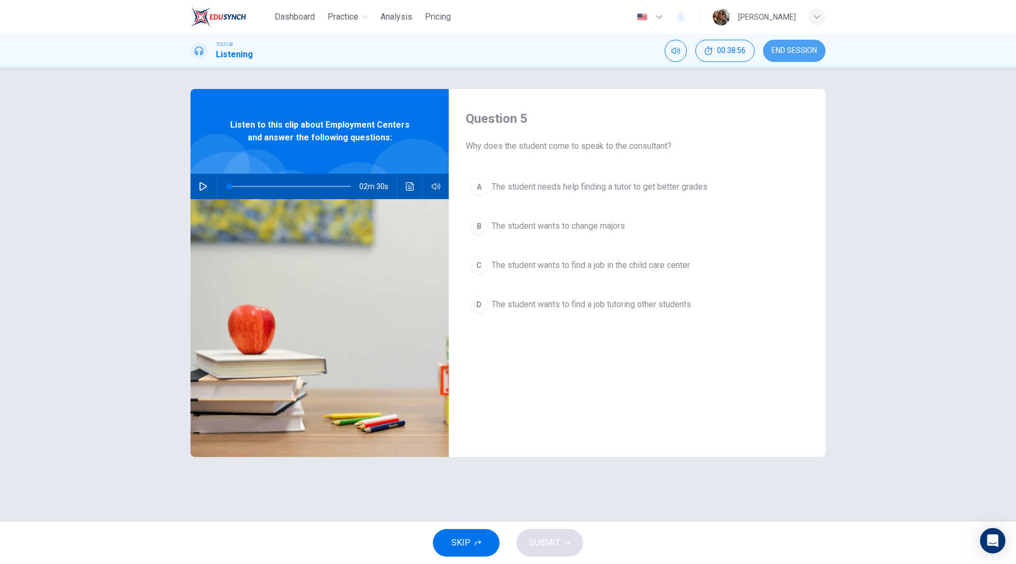
click at [791, 47] on span "END SESSION" at bounding box center [795, 51] width 46 height 8
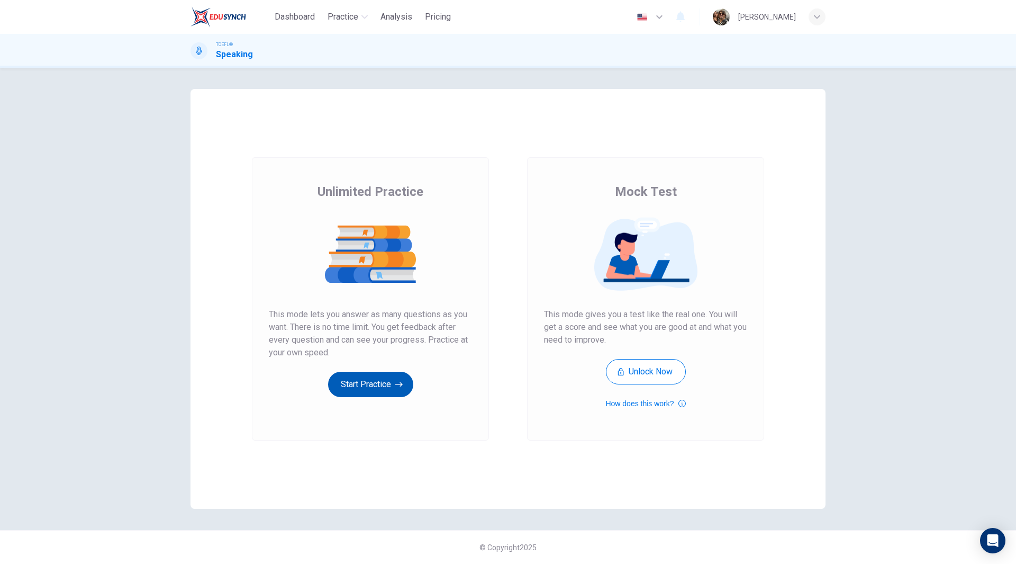
click at [375, 383] on button "Start Practice" at bounding box center [370, 383] width 85 height 25
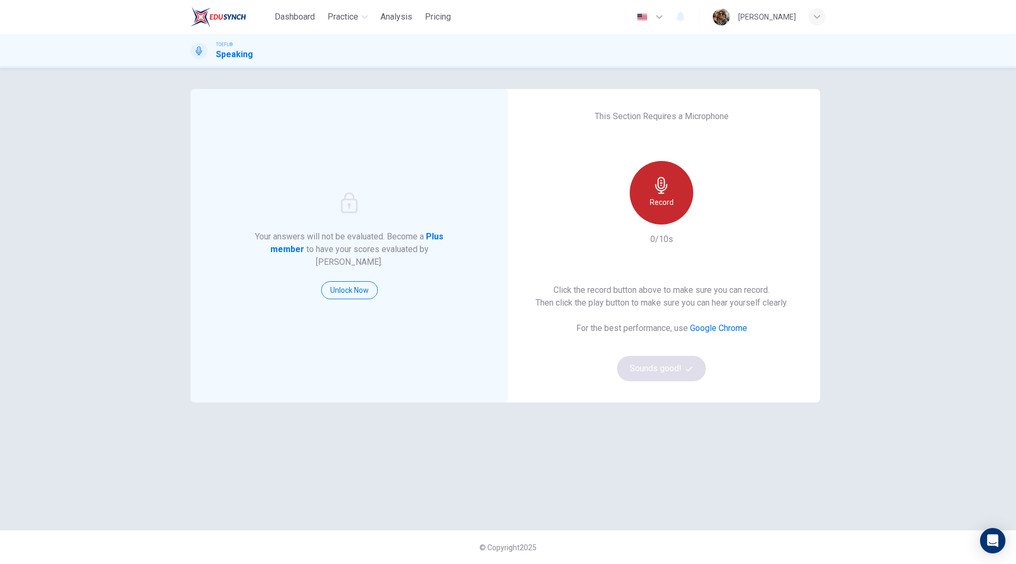
click at [647, 197] on div "Record" at bounding box center [661, 192] width 63 height 63
click at [672, 369] on button "Sounds good!" at bounding box center [661, 368] width 89 height 25
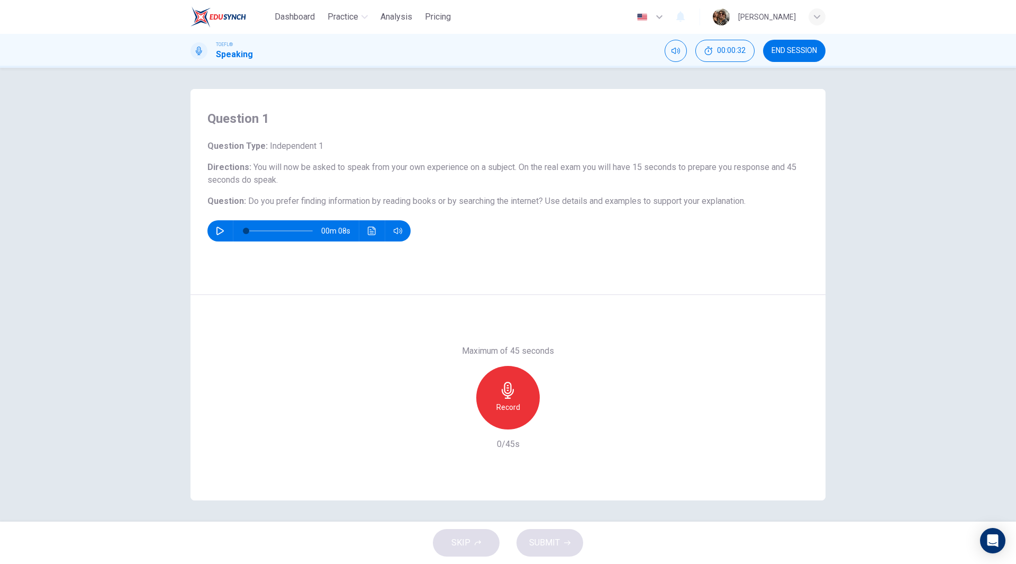
click at [507, 403] on h6 "Record" at bounding box center [508, 407] width 24 height 13
click at [503, 395] on icon "button" at bounding box center [508, 390] width 17 height 17
click at [552, 547] on span "SUBMIT" at bounding box center [544, 542] width 31 height 15
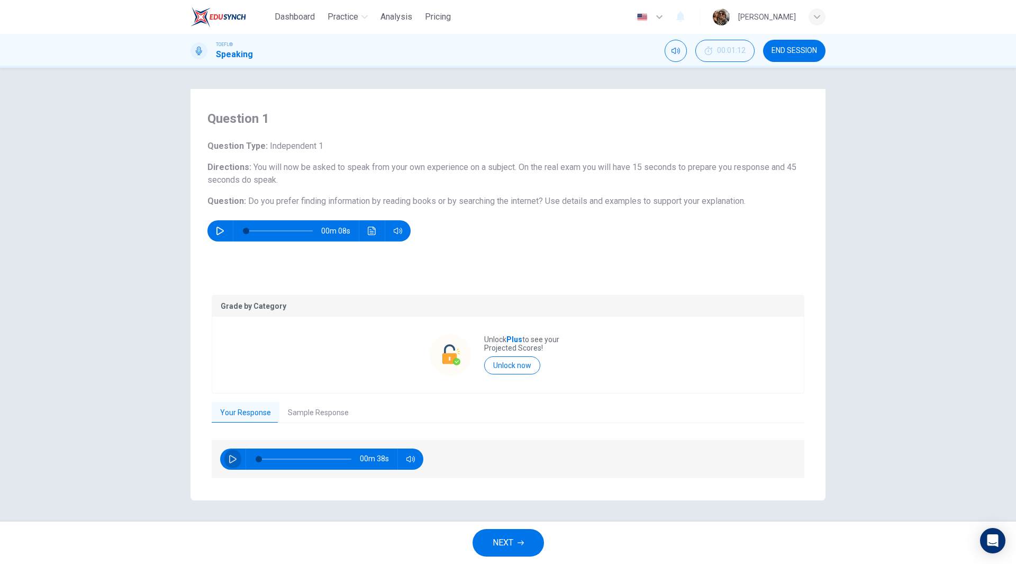
click at [230, 458] on icon "button" at bounding box center [233, 459] width 8 height 8
type input "39"
click at [320, 412] on button "Sample Response" at bounding box center [318, 413] width 78 height 22
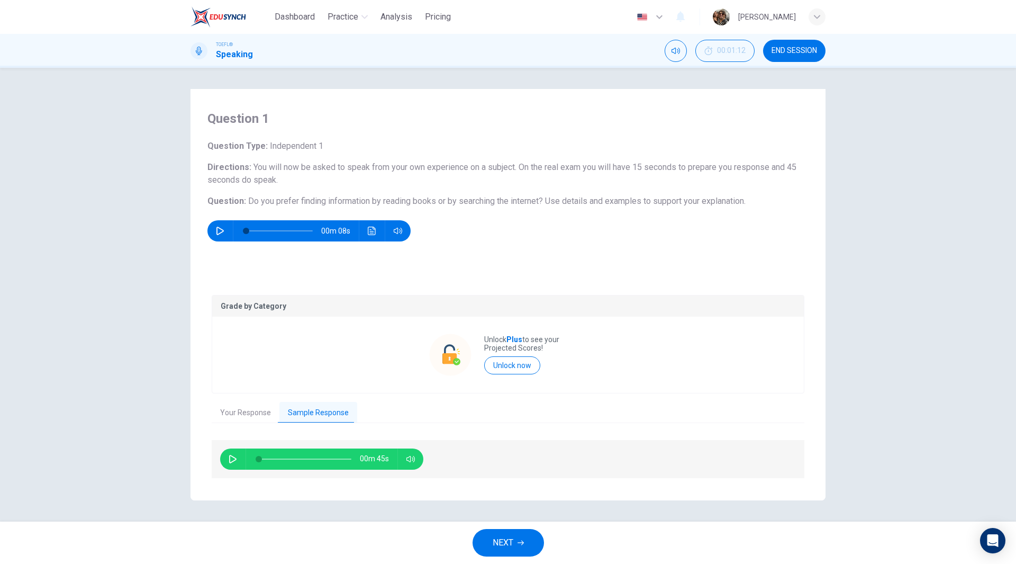
click at [230, 462] on icon "button" at bounding box center [232, 459] width 7 height 8
click at [235, 464] on button "button" at bounding box center [232, 458] width 17 height 21
type input "0"
click at [520, 547] on button "NEXT" at bounding box center [508, 543] width 71 height 28
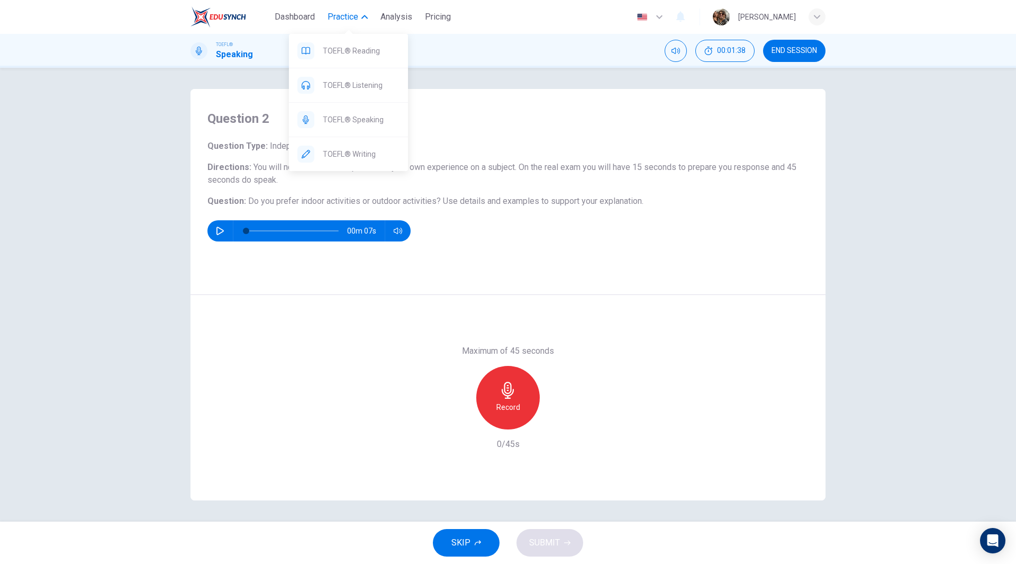
click at [346, 16] on span "Practice" at bounding box center [343, 17] width 31 height 13
click at [359, 93] on div "TOEFL® Listening" at bounding box center [348, 85] width 119 height 34
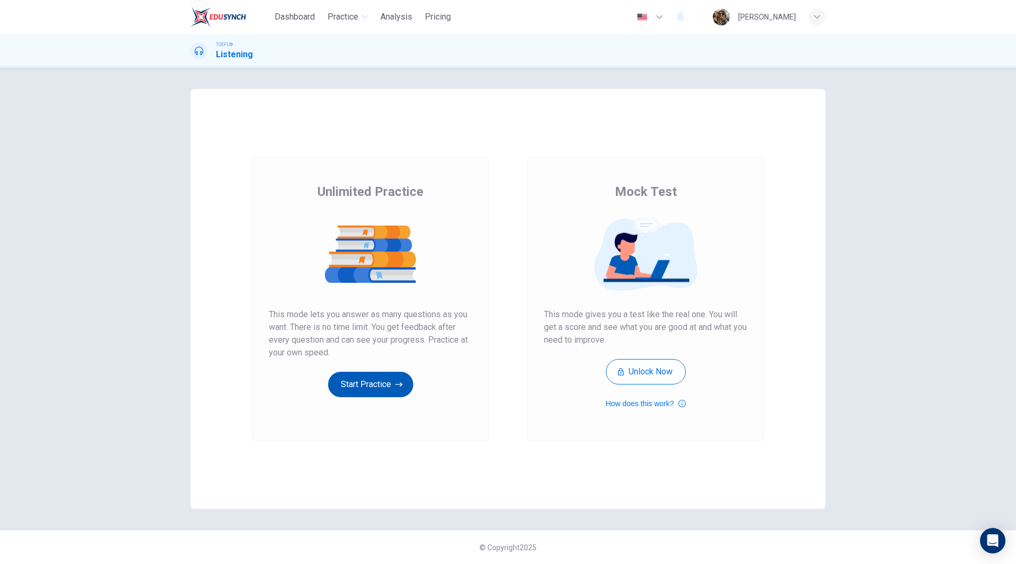
click at [367, 386] on button "Start Practice" at bounding box center [370, 383] width 85 height 25
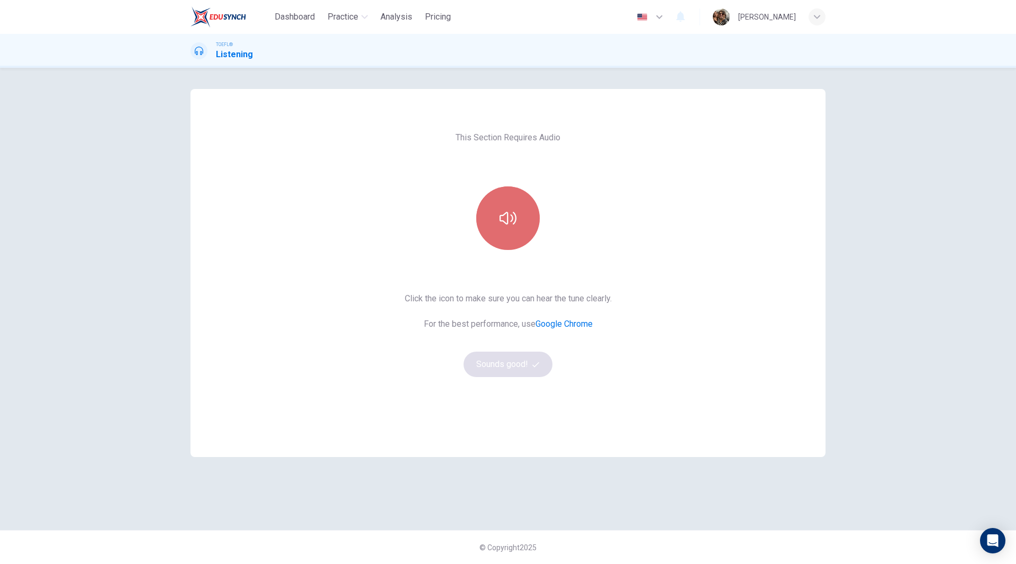
click at [524, 219] on button "button" at bounding box center [507, 217] width 63 height 63
click at [506, 361] on button "Sounds good!" at bounding box center [508, 363] width 89 height 25
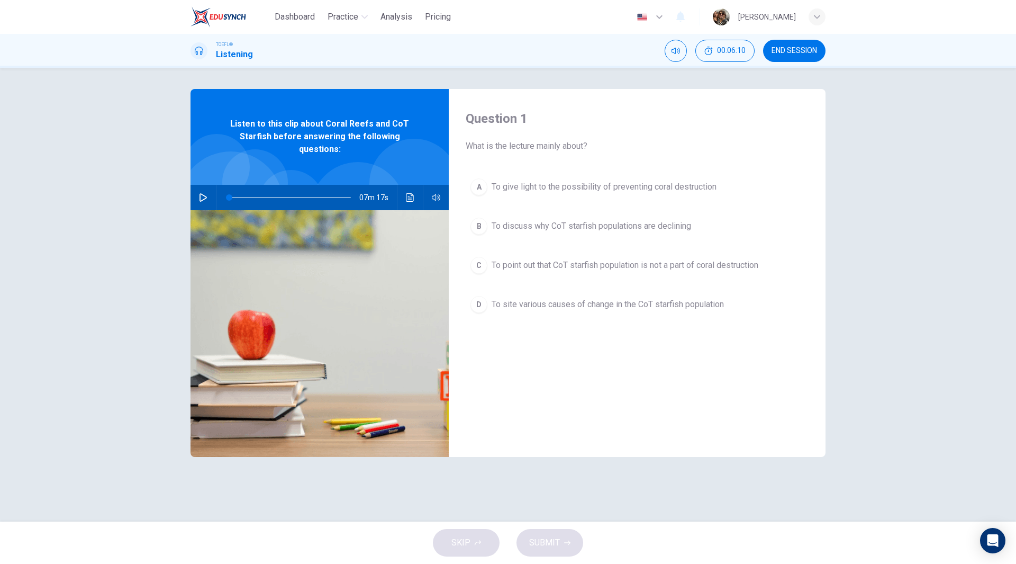
click at [204, 198] on icon "button" at bounding box center [203, 197] width 8 height 8
click at [201, 201] on icon "button" at bounding box center [203, 197] width 8 height 8
click at [200, 195] on icon "button" at bounding box center [203, 197] width 8 height 8
type input "0"
